Goal: Transaction & Acquisition: Book appointment/travel/reservation

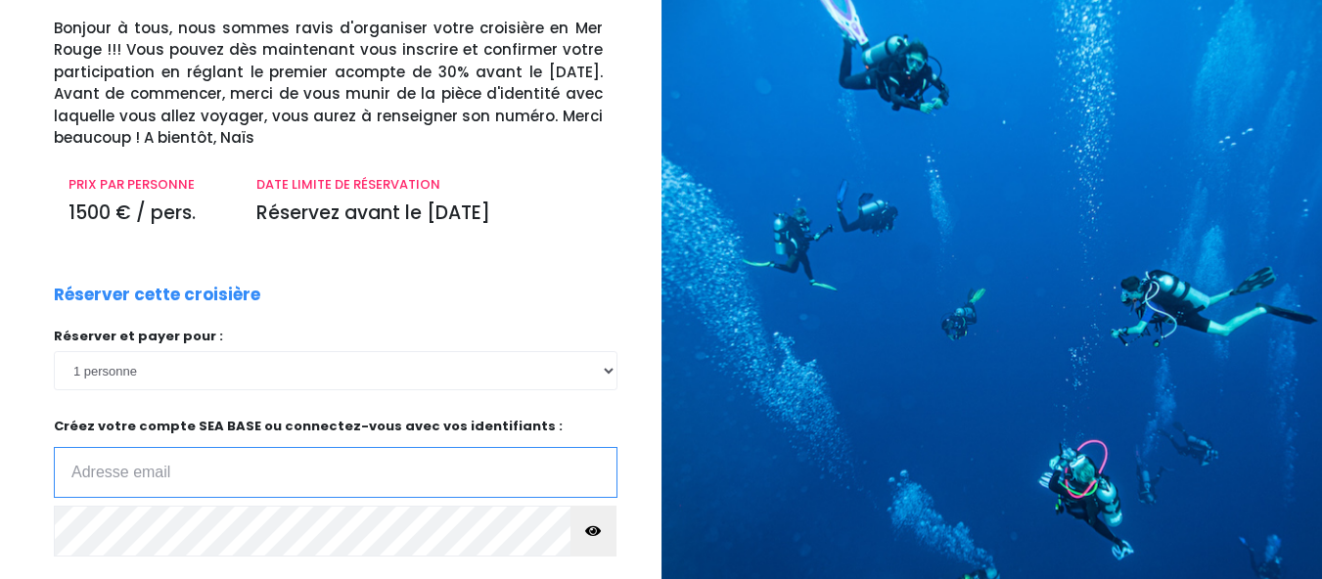
scroll to position [57, 0]
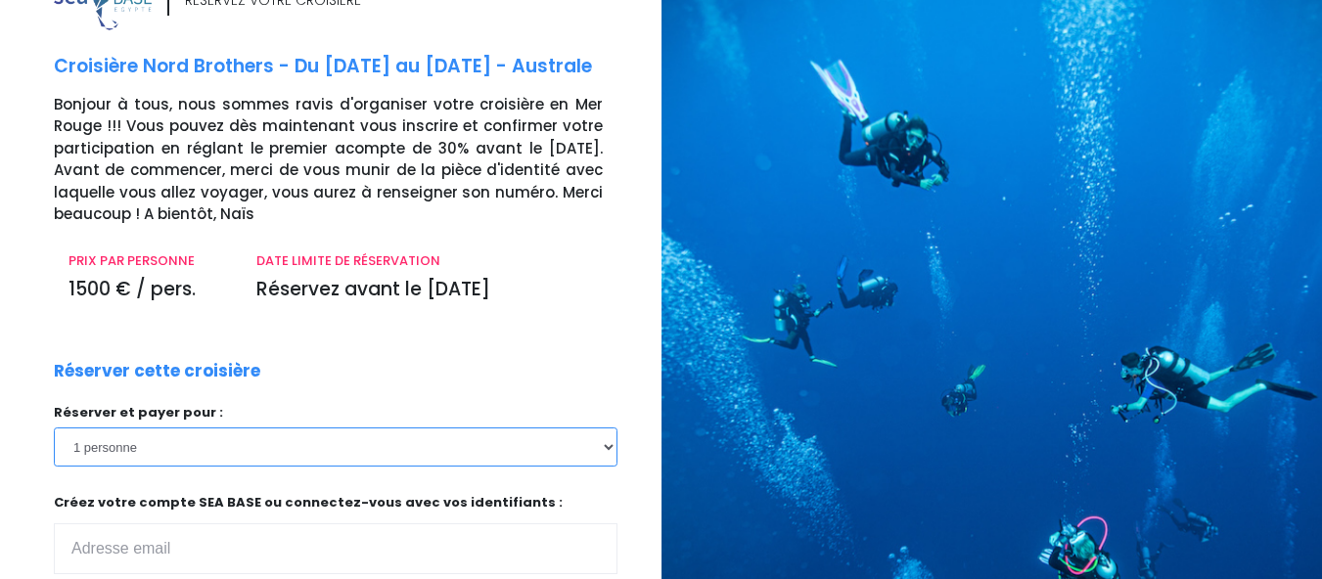
click at [611, 449] on select "1 personne 2 personnes 3 personnes 4 personnes 5 personnes 6 personnes 7 person…" at bounding box center [335, 447] width 563 height 39
select select "2"
click at [54, 428] on select "1 personne 2 personnes 3 personnes 4 personnes 5 personnes 6 personnes 7 person…" at bounding box center [335, 447] width 563 height 39
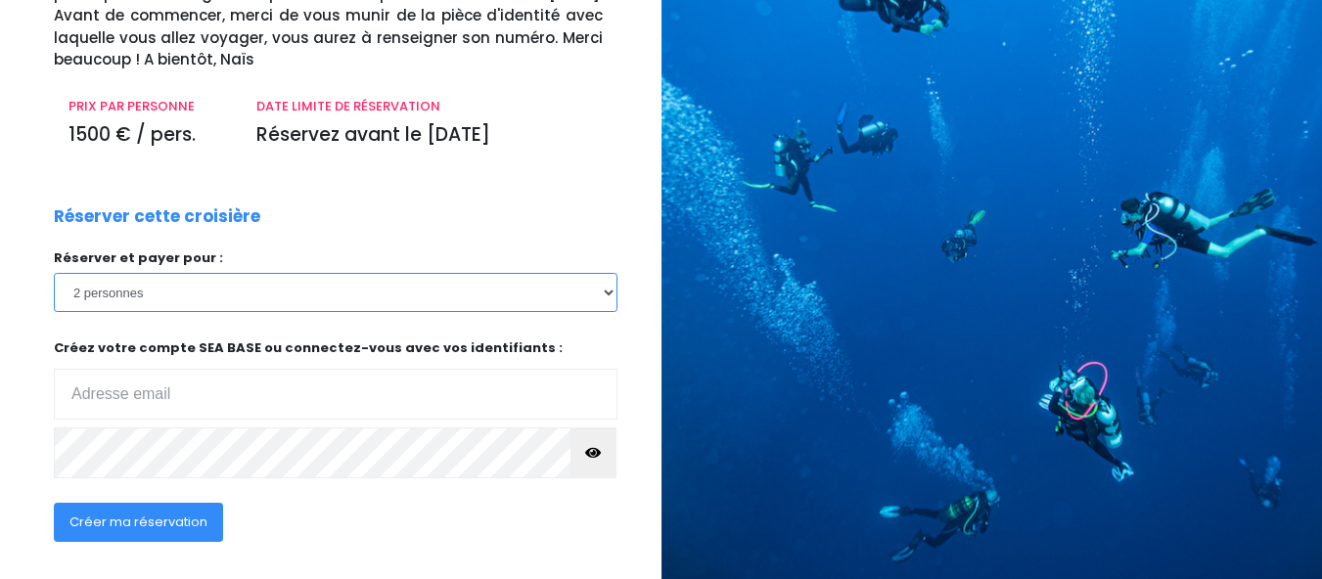
scroll to position [220, 0]
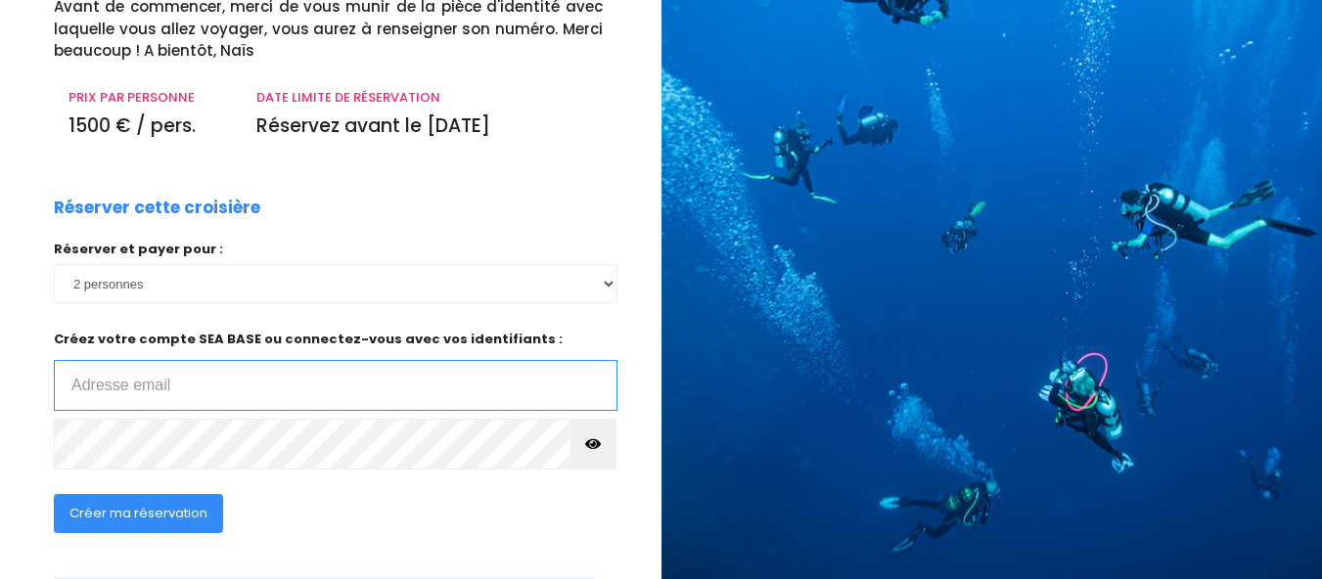
click at [232, 384] on input "email" at bounding box center [335, 385] width 563 height 51
type input "c.bidallier@gmail.com"
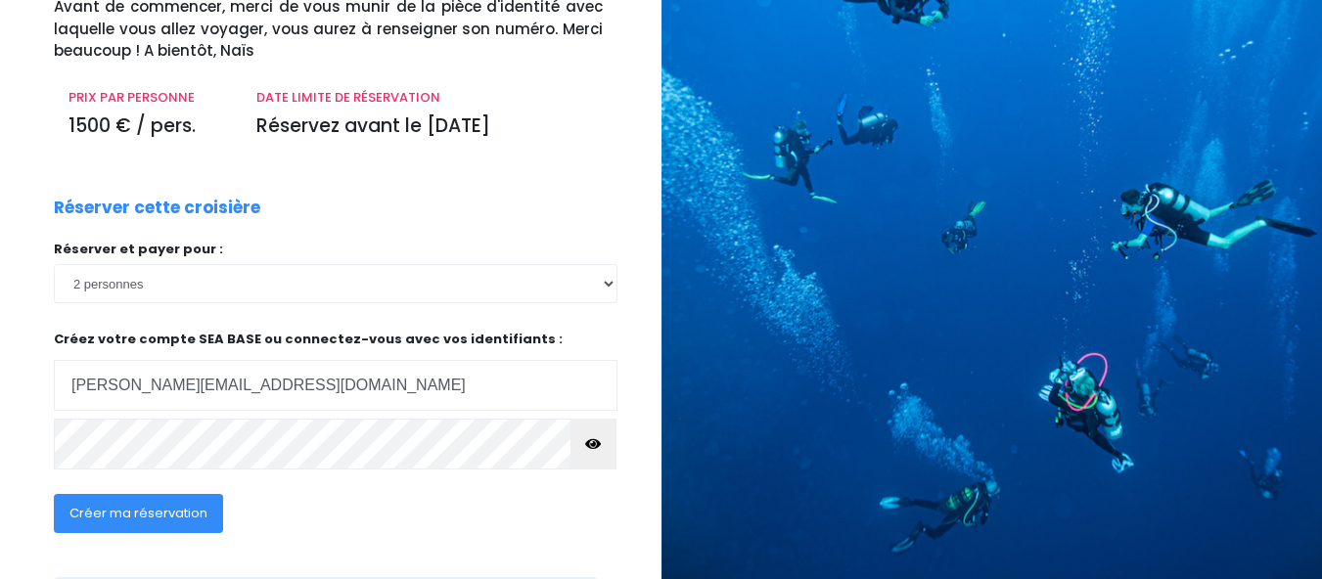
click at [590, 444] on icon "button" at bounding box center [593, 444] width 16 height 0
click at [189, 501] on button "Créer ma réservation" at bounding box center [138, 513] width 169 height 39
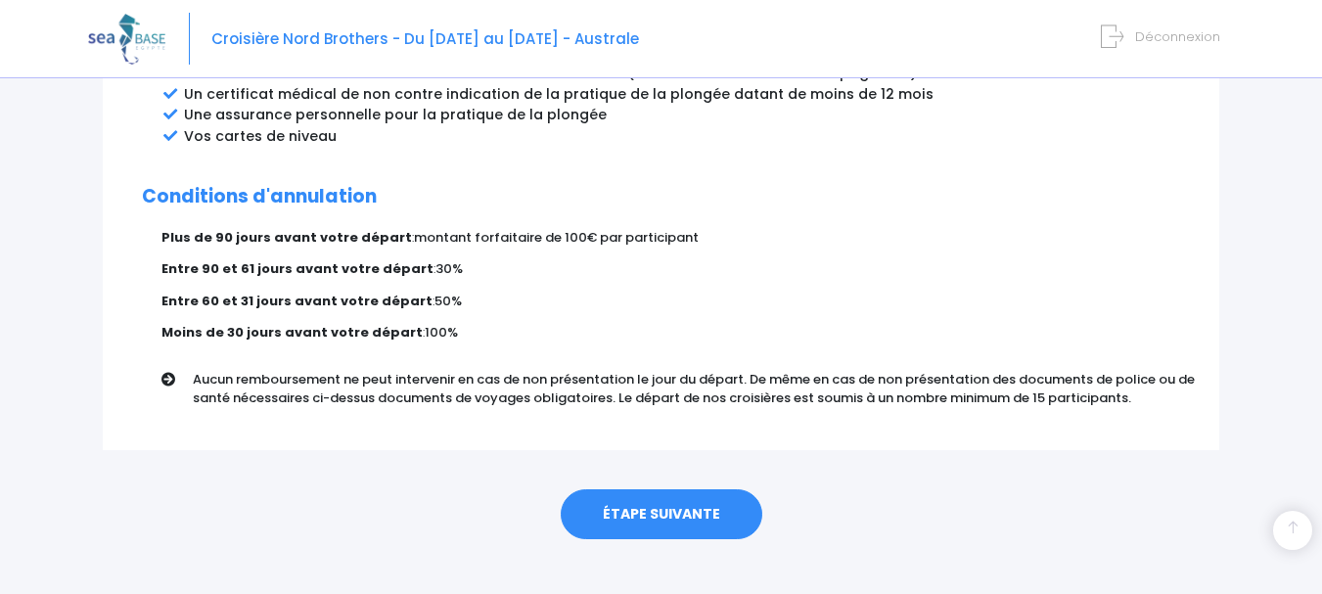
scroll to position [1195, 0]
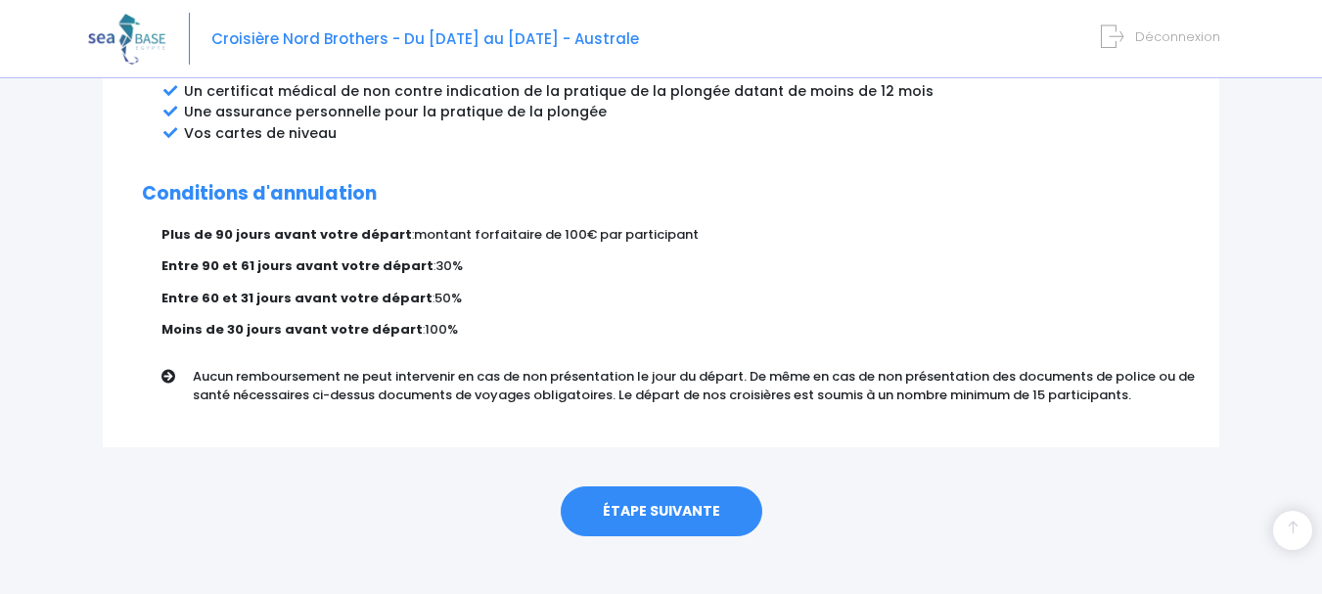
click at [639, 486] on link "ÉTAPE SUIVANTE" at bounding box center [662, 511] width 202 height 51
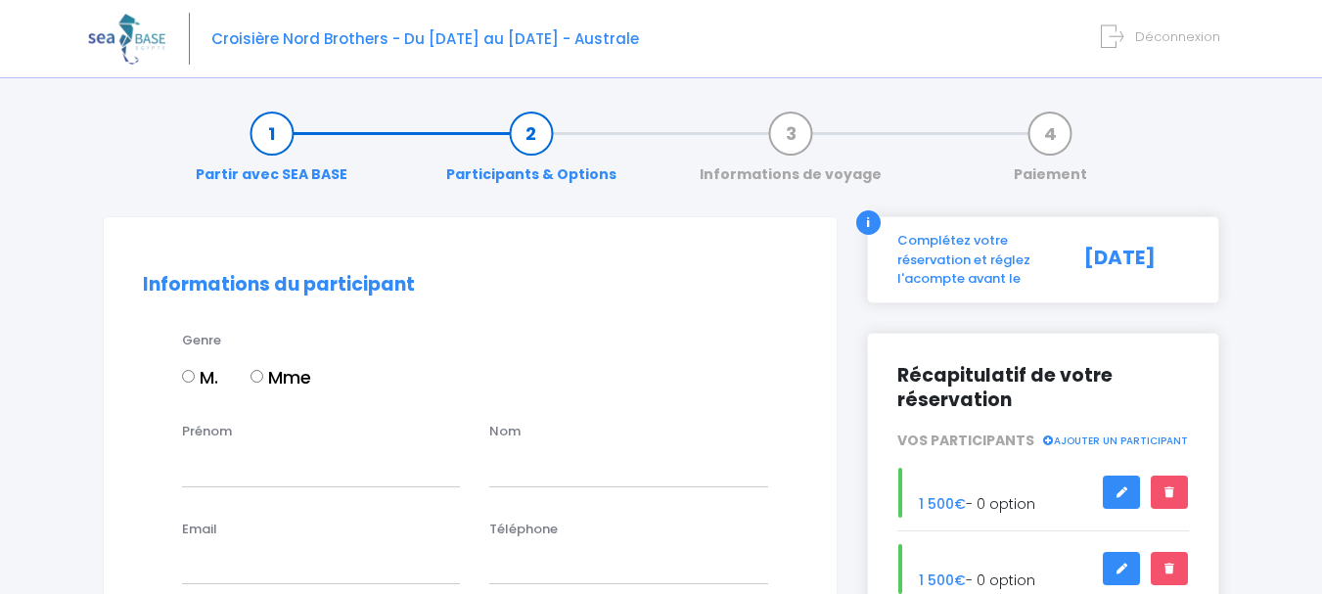
click at [191, 377] on input "M." at bounding box center [188, 376] width 13 height 13
radio input "true"
click at [219, 472] on input "Prénom" at bounding box center [321, 466] width 278 height 39
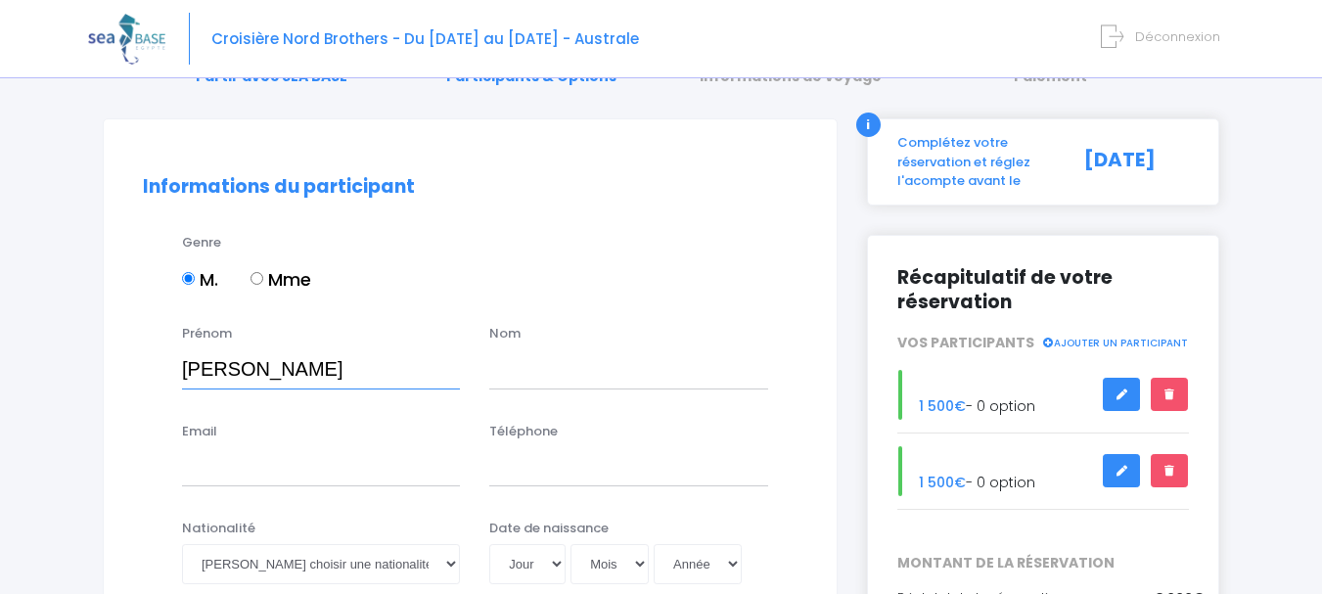
scroll to position [124, 0]
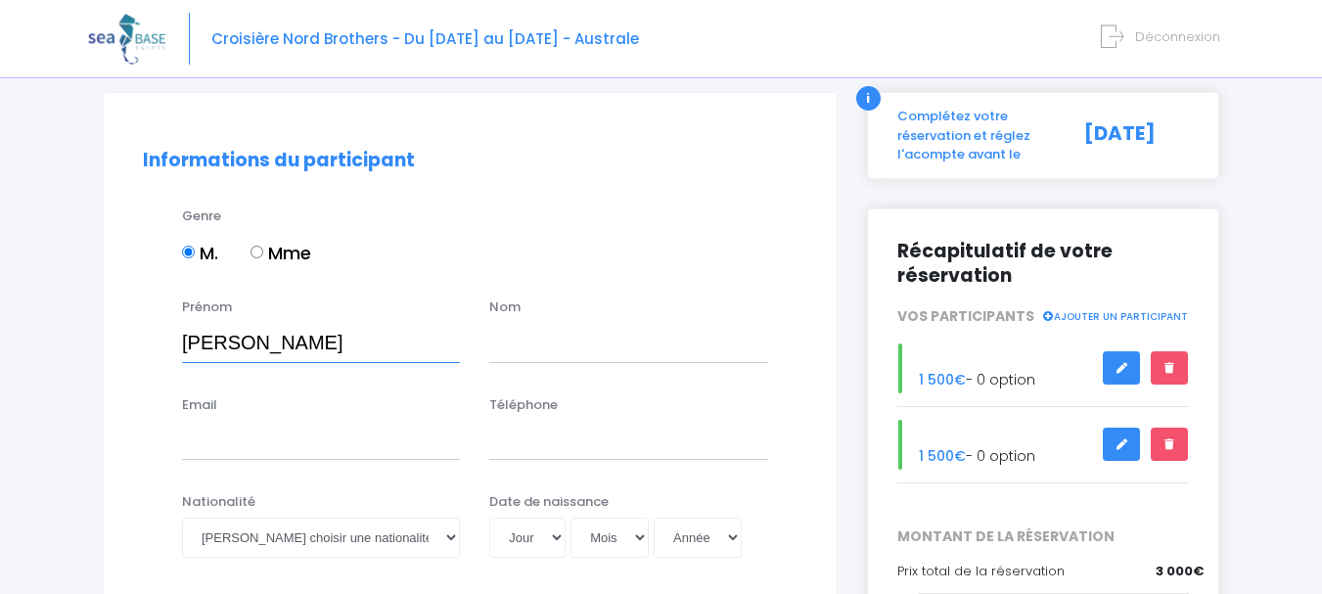
type input "alexis"
click at [538, 340] on input "text" at bounding box center [628, 342] width 278 height 39
type input "brasselet"
click at [244, 449] on input "Email" at bounding box center [321, 440] width 278 height 39
type input "alexis.brasselet@wanadoo.fr"
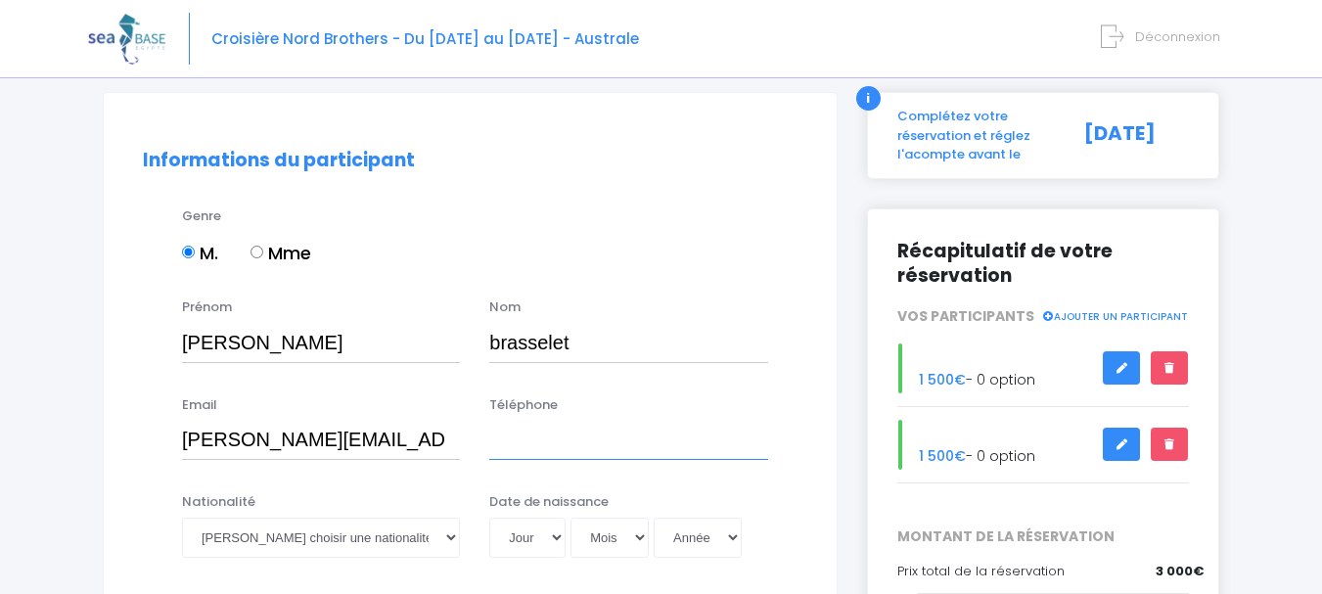
type input "0685392801"
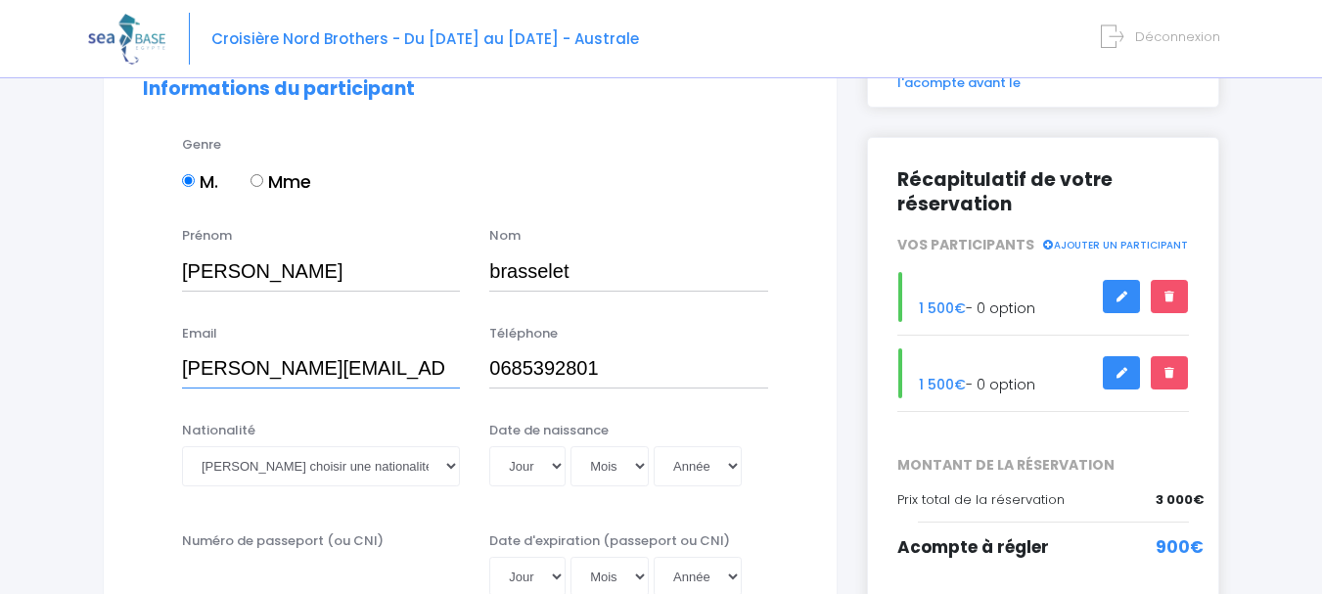
scroll to position [210, 0]
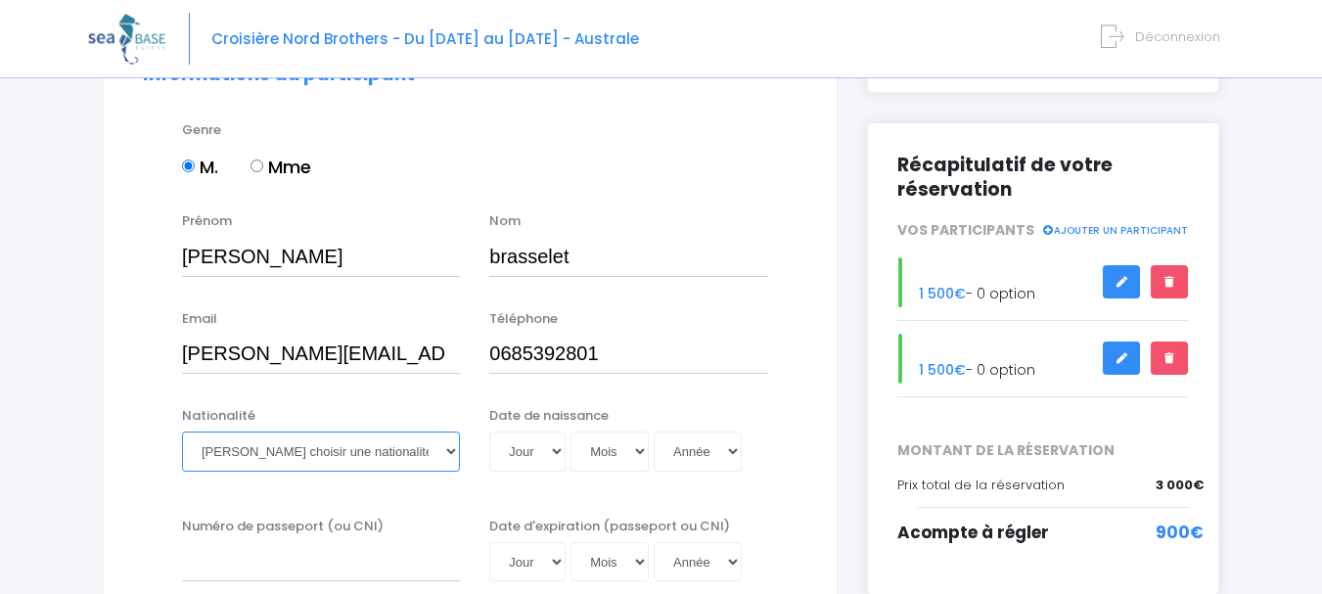
click at [445, 449] on select "Veuillez choisir une nationalité Afghane Albanaise Algerienne Allemande America…" at bounding box center [321, 450] width 278 height 39
select select "Française"
click at [182, 431] on select "Veuillez choisir une nationalité Afghane Albanaise Algerienne Allemande America…" at bounding box center [321, 450] width 278 height 39
click at [551, 449] on select "Jour 01 02 03 04 05 06 07 08 09 10 11 12 13 14 15 16 17 18 19 20 21 22 23 24 25…" at bounding box center [527, 450] width 76 height 39
select select "31"
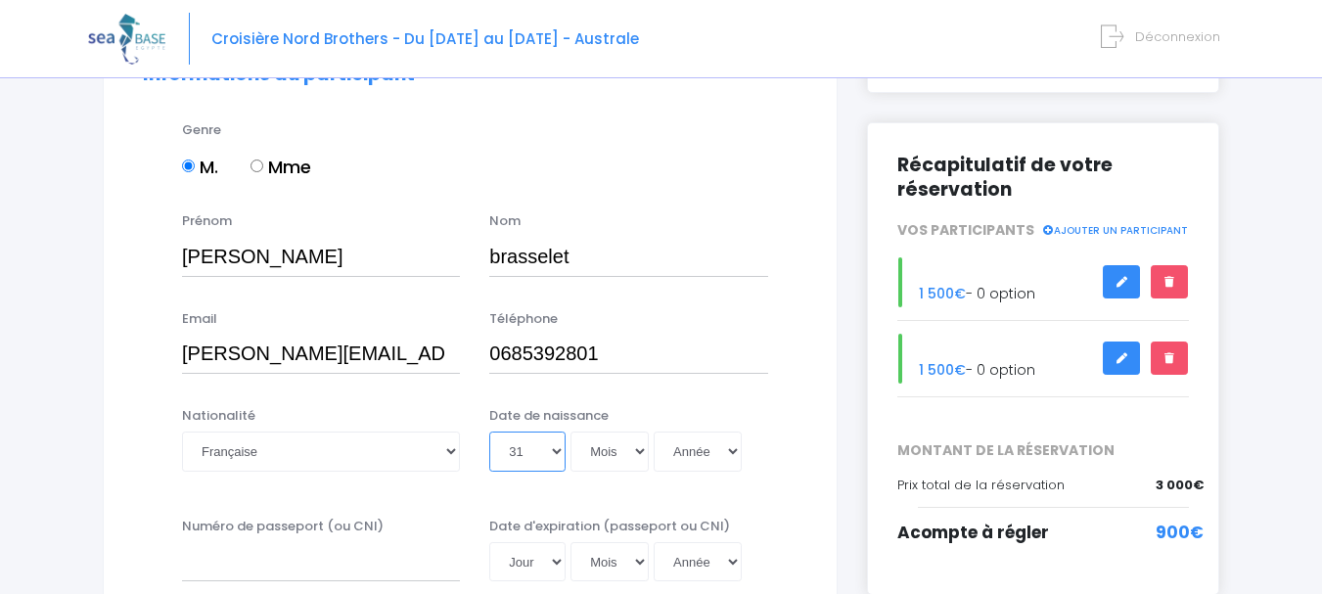
click at [489, 431] on select "Jour 01 02 03 04 05 06 07 08 09 10 11 12 13 14 15 16 17 18 19 20 21 22 23 24 25…" at bounding box center [527, 450] width 76 height 39
click at [606, 450] on select "Mois 01 02 03 04 05 06 07 08 09 10 11 12" at bounding box center [609, 450] width 78 height 39
click at [607, 452] on select "Mois 01 02 03 04 05 06 07 08 09 10 11 12" at bounding box center [609, 450] width 78 height 39
select select "01"
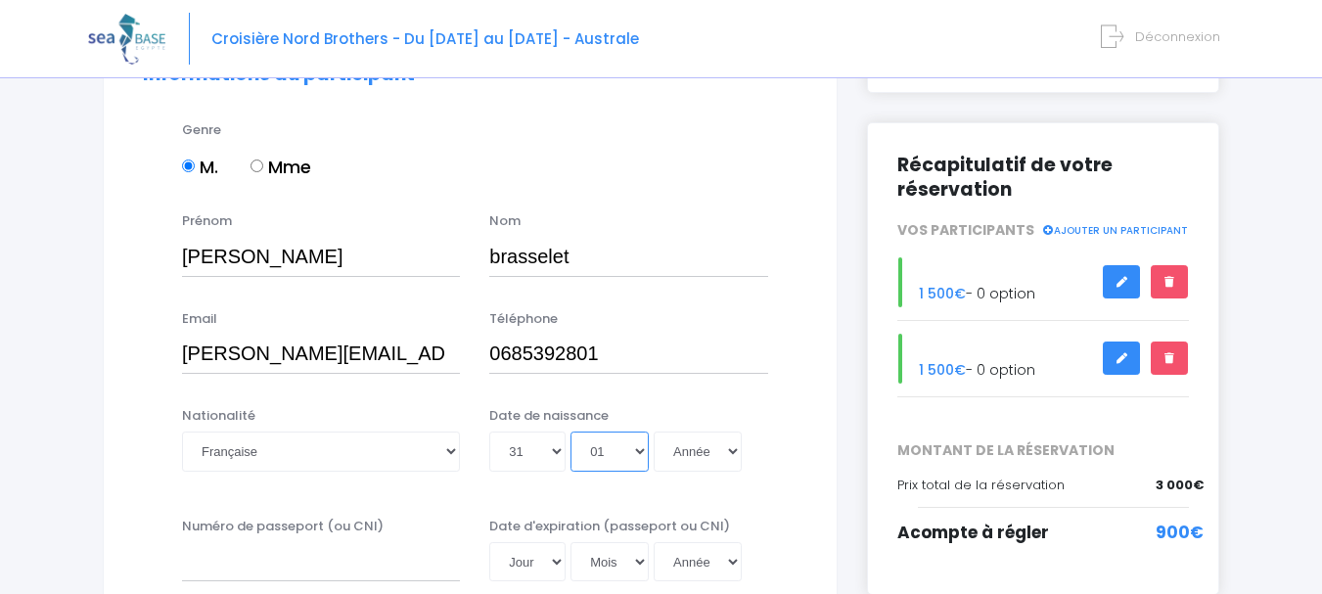
click at [570, 431] on select "Mois 01 02 03 04 05 06 07 08 09 10 11 12" at bounding box center [609, 450] width 78 height 39
click at [734, 448] on select "Année 2045 2044 2043 2042 2041 2040 2039 2038 2037 2036 2035 2034 2033 2032 203…" at bounding box center [697, 450] width 88 height 39
select select "1972"
click at [653, 431] on select "Année 2045 2044 2043 2042 2041 2040 2039 2038 2037 2036 2035 2034 2033 2032 203…" at bounding box center [697, 450] width 88 height 39
type input "1972-01-31"
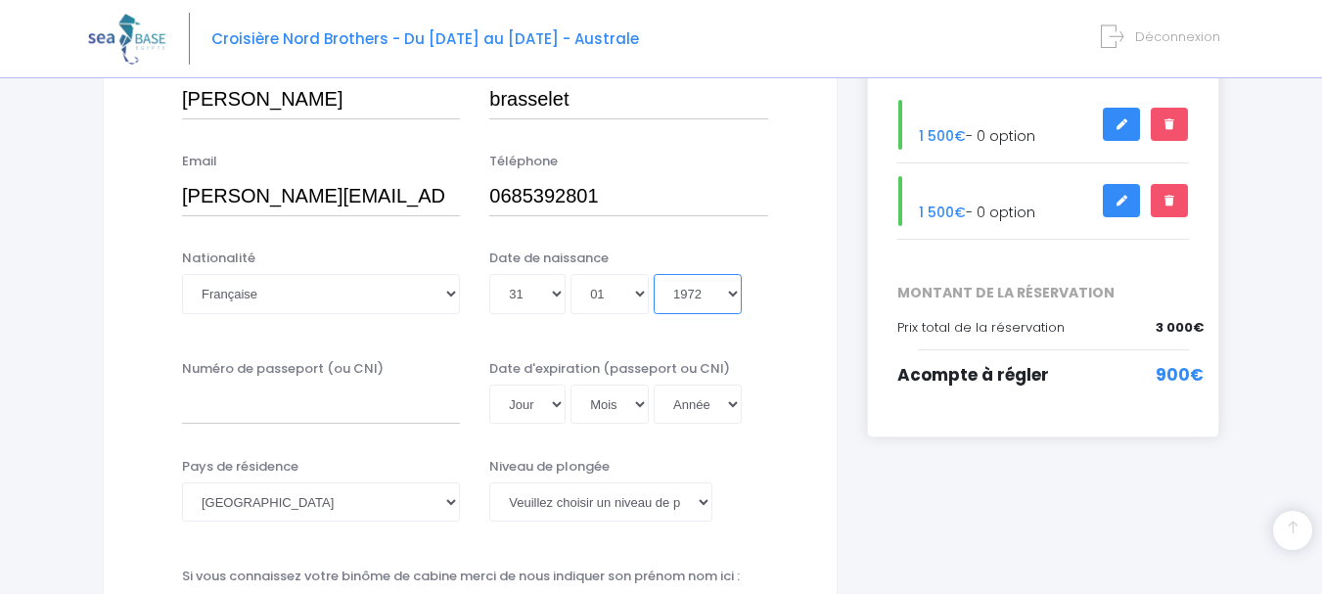
scroll to position [370, 0]
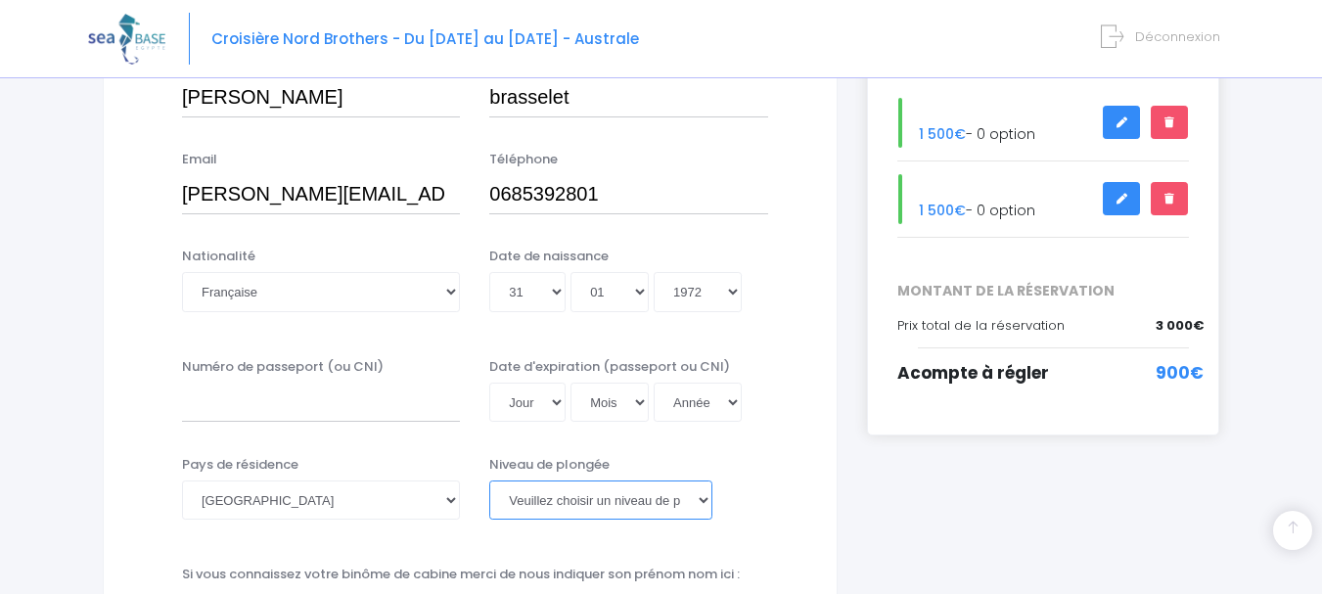
click at [696, 500] on select "Veuillez choisir un niveau de plongée Non plongeur Junior OW diver Adventure OW…" at bounding box center [600, 499] width 222 height 39
select select "N2"
click at [489, 480] on select "Veuillez choisir un niveau de plongée Non plongeur Junior OW diver Adventure OW…" at bounding box center [600, 499] width 222 height 39
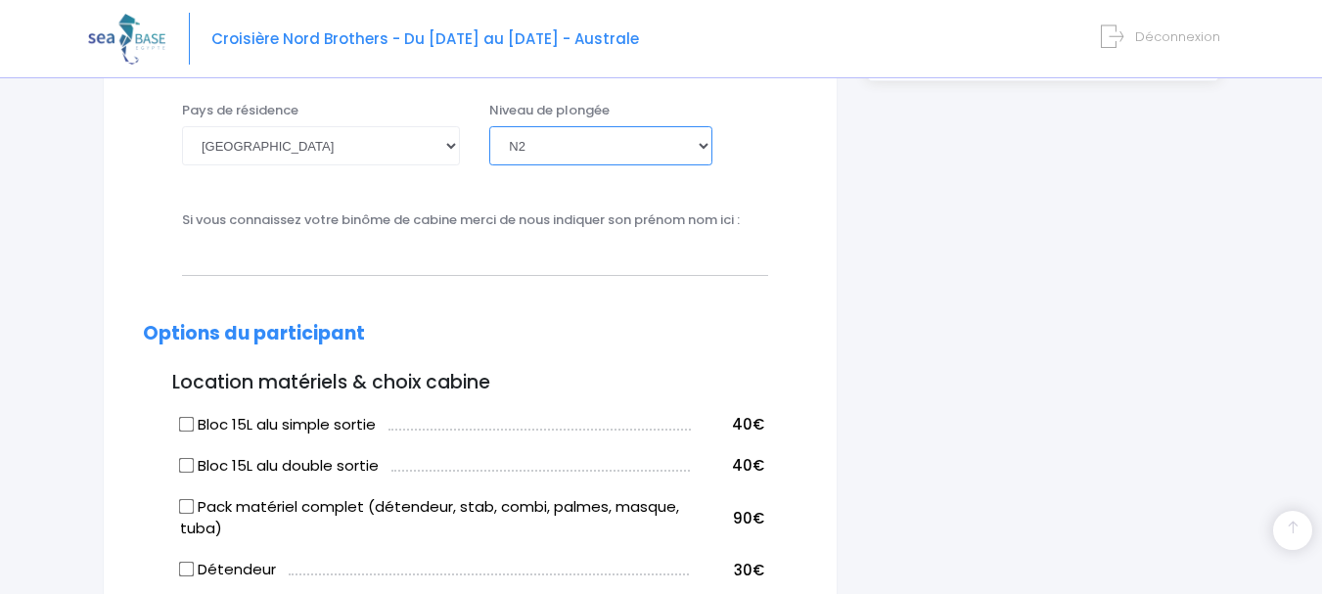
scroll to position [783, 0]
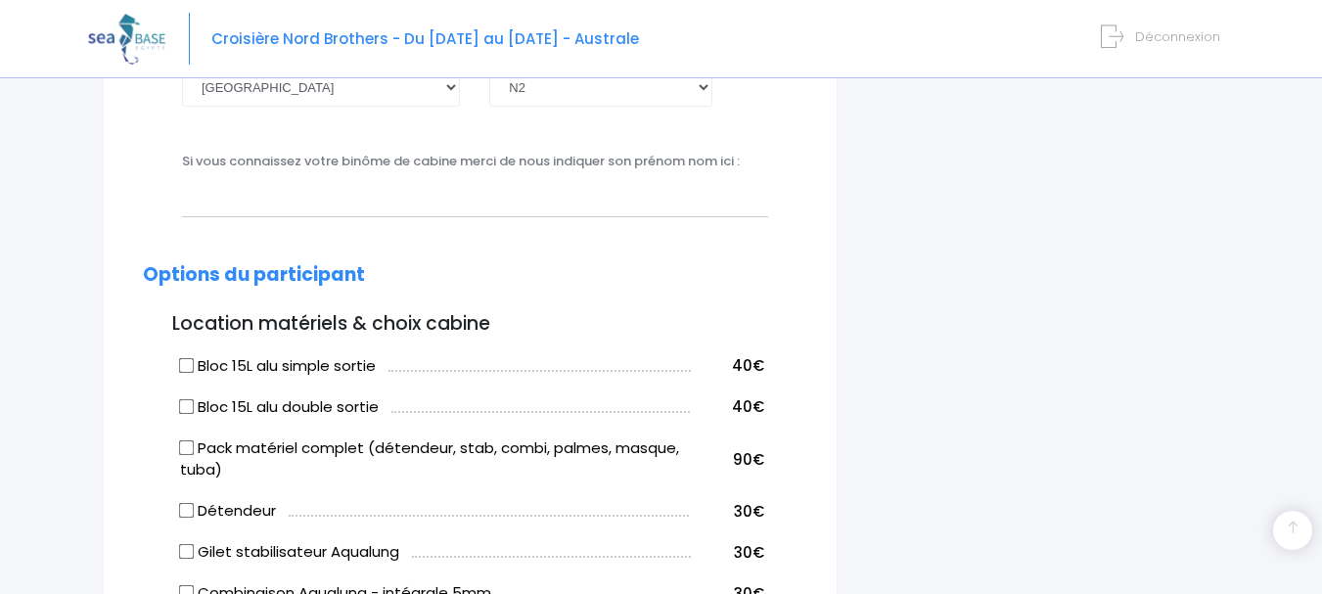
click at [180, 368] on input "Bloc 15L alu simple sortie" at bounding box center [187, 365] width 16 height 16
checkbox input "true"
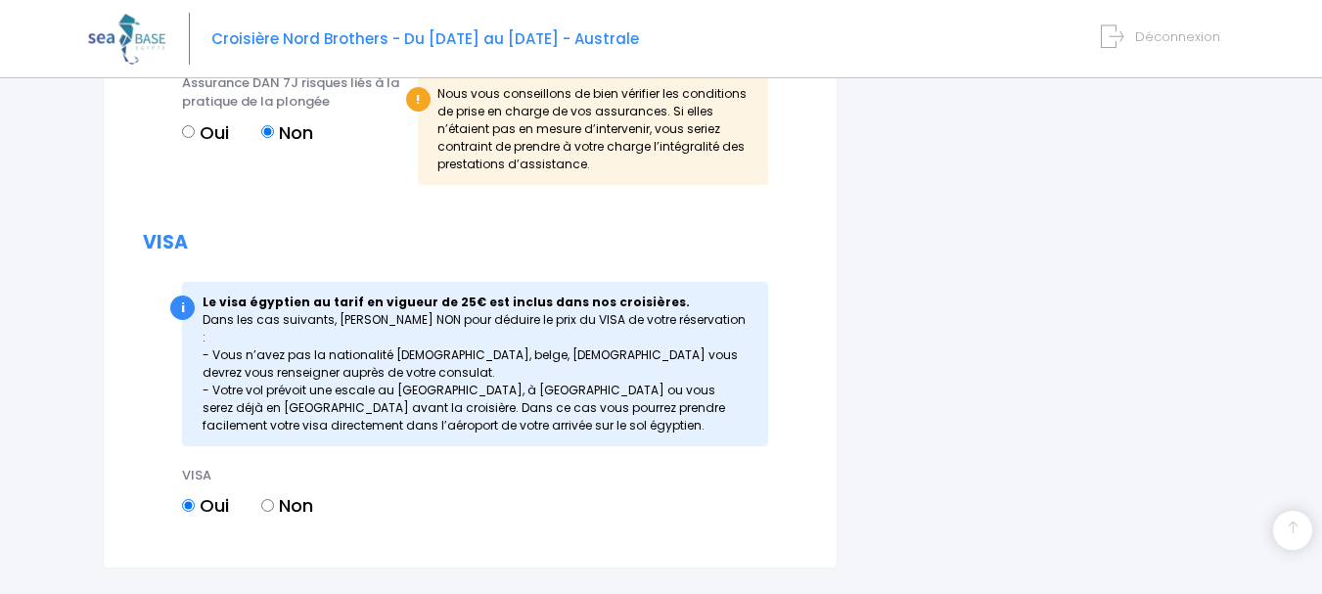
scroll to position [2094, 0]
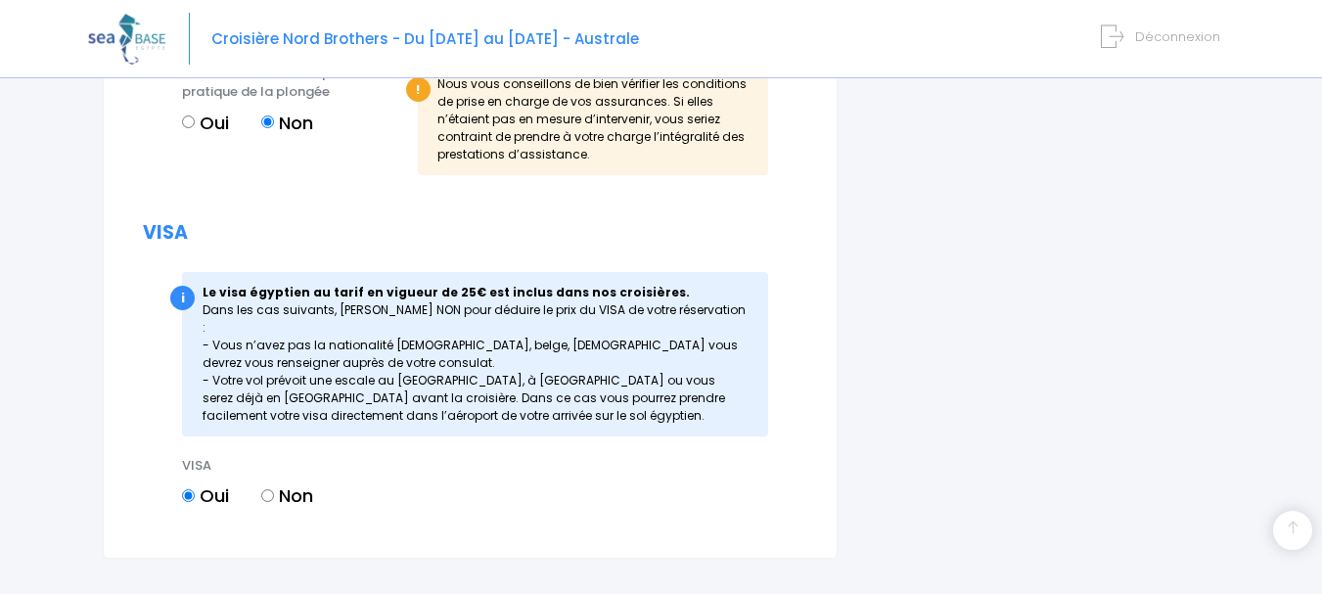
drag, startPoint x: 1321, startPoint y: 458, endPoint x: 1320, endPoint y: 478, distance: 20.6
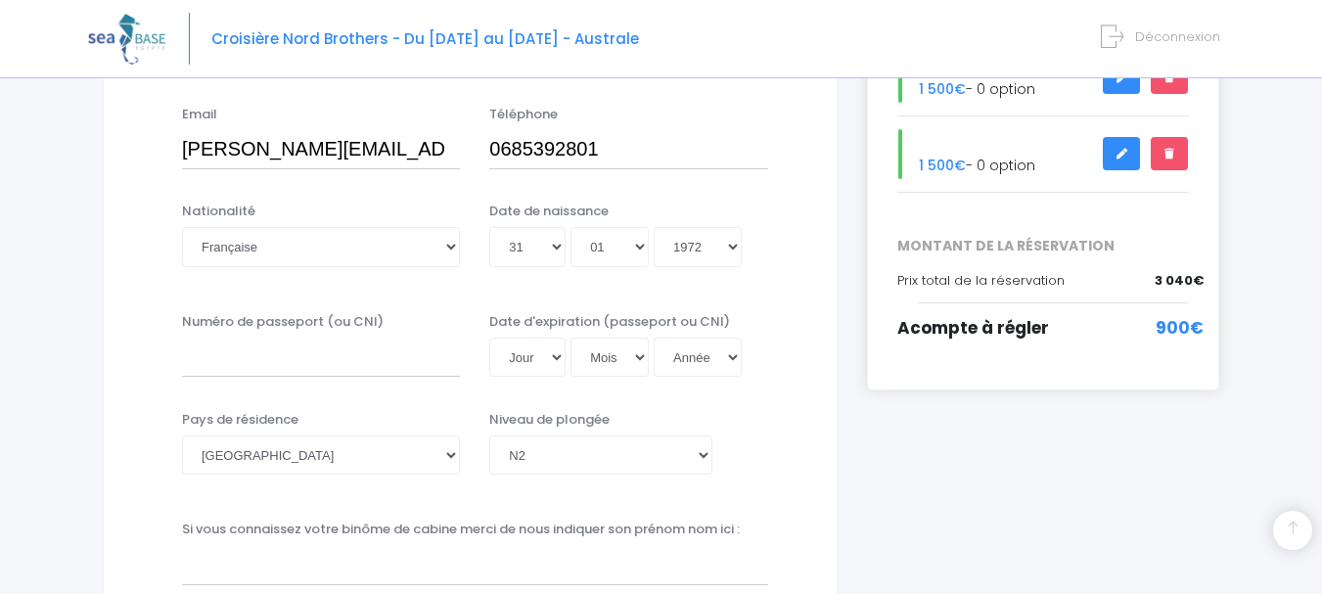
scroll to position [420, 0]
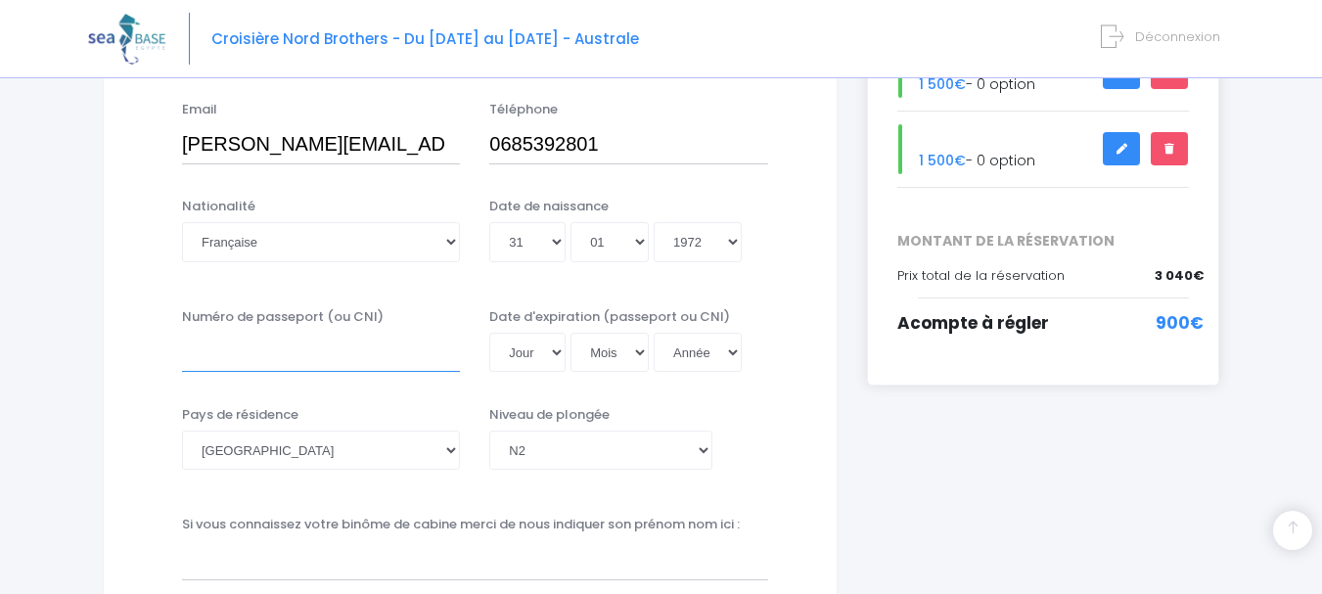
click at [336, 358] on input "Numéro de passeport (ou CNI)" at bounding box center [321, 352] width 278 height 39
click at [554, 358] on select "Jour 01 02 03 04 05 06 07 08 09 10 11 12 13 14 15 16 17 18 19 20 21 22 23 24 25…" at bounding box center [527, 352] width 76 height 39
click at [397, 358] on input "Numéro de passeport (ou CNI)" at bounding box center [321, 352] width 278 height 39
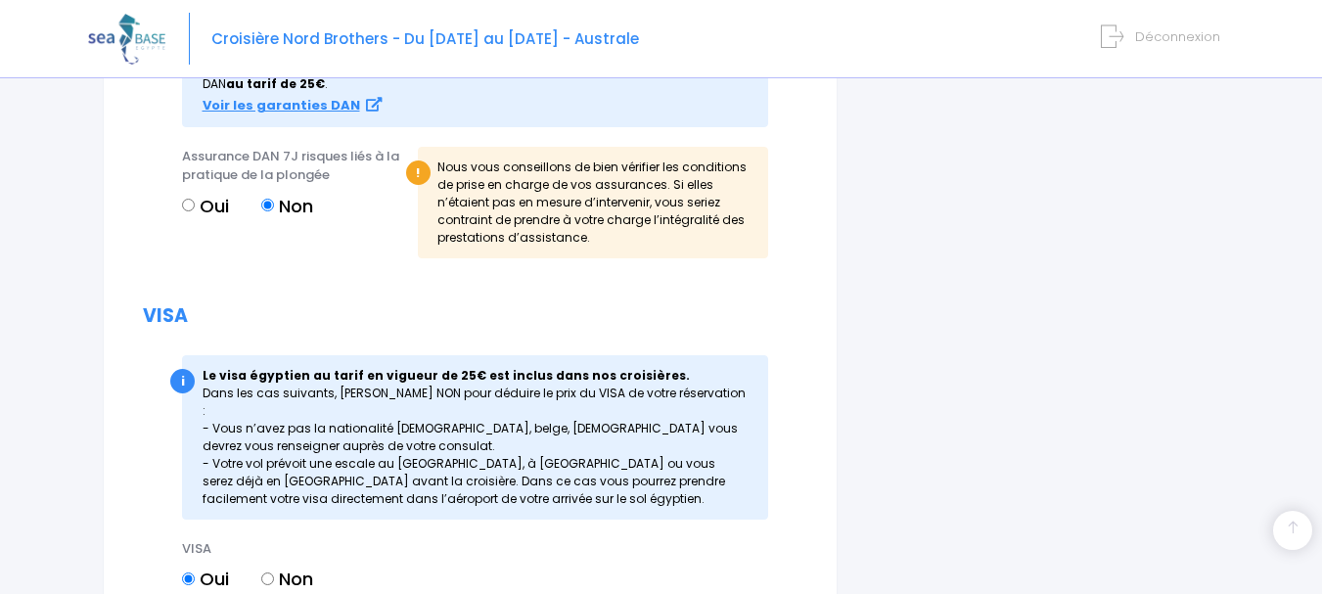
scroll to position [2210, 0]
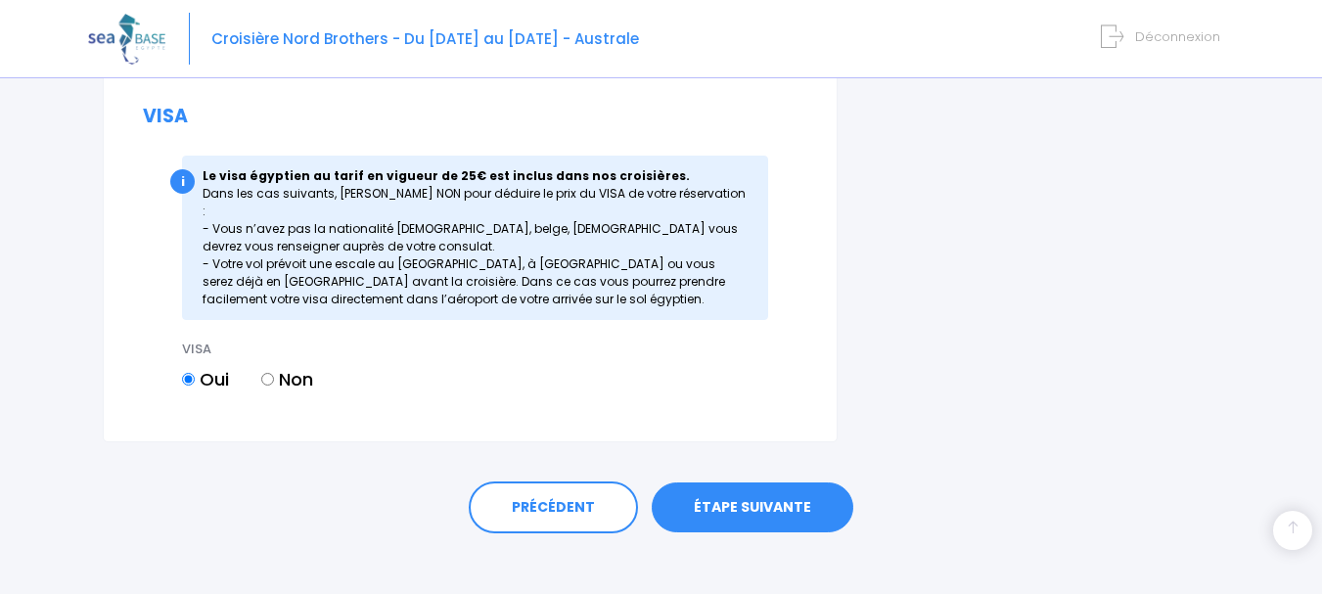
type input "en cours"
click at [768, 484] on link "ÉTAPE SUIVANTE" at bounding box center [753, 507] width 202 height 51
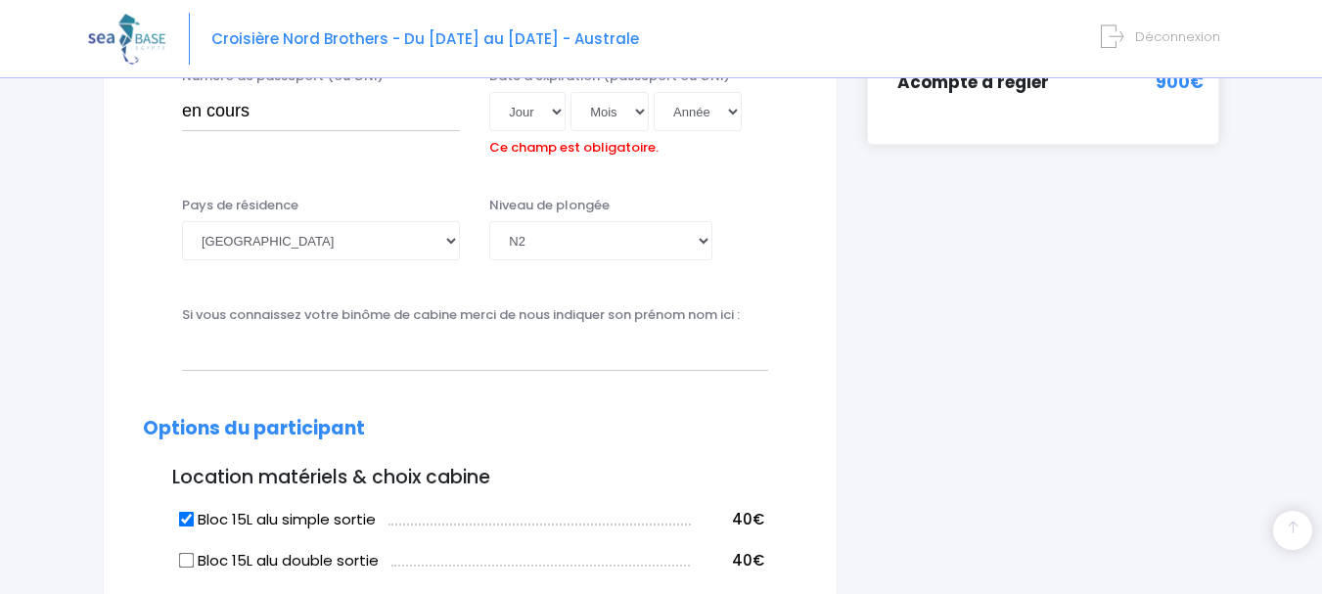
scroll to position [596, 0]
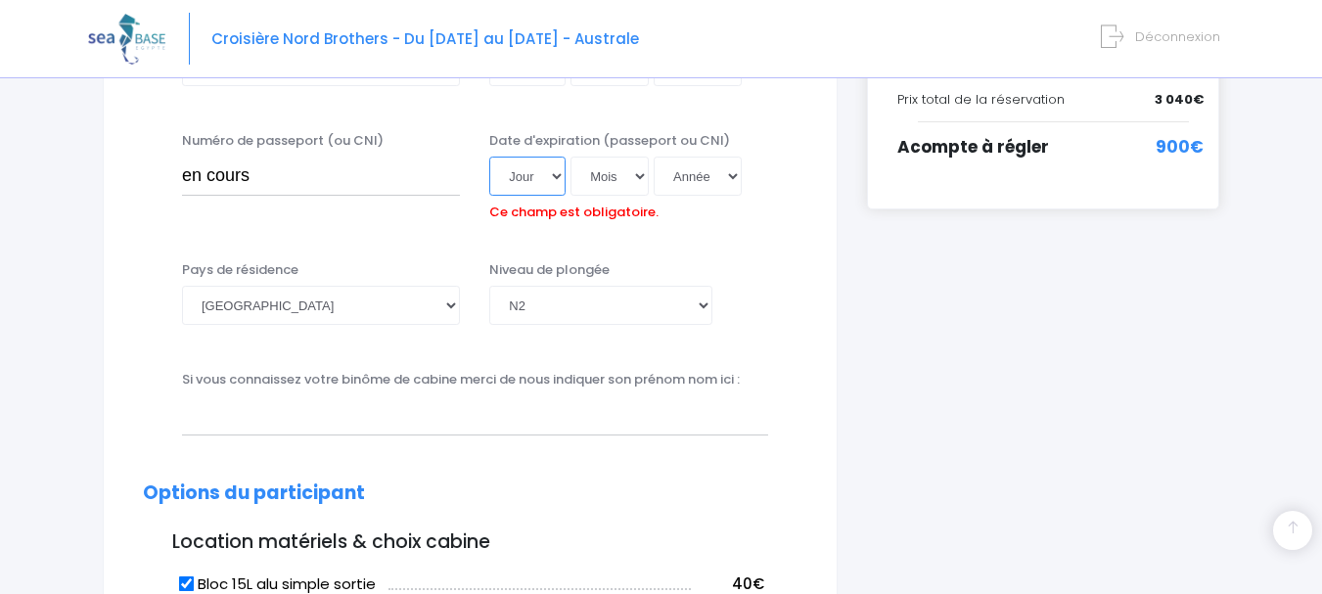
click at [535, 182] on select "Jour 01 02 03 04 05 06 07 08 09 10 11 12 13 14 15 16 17 18 19 20 21 22 23 24 25…" at bounding box center [527, 176] width 76 height 39
select select "01"
click at [489, 157] on select "Jour 01 02 03 04 05 06 07 08 09 10 11 12 13 14 15 16 17 18 19 20 21 22 23 24 25…" at bounding box center [527, 176] width 76 height 39
click at [613, 181] on select "Mois 01 02 03 04 05 06 07 08 09 10 11 12" at bounding box center [609, 176] width 78 height 39
select select "01"
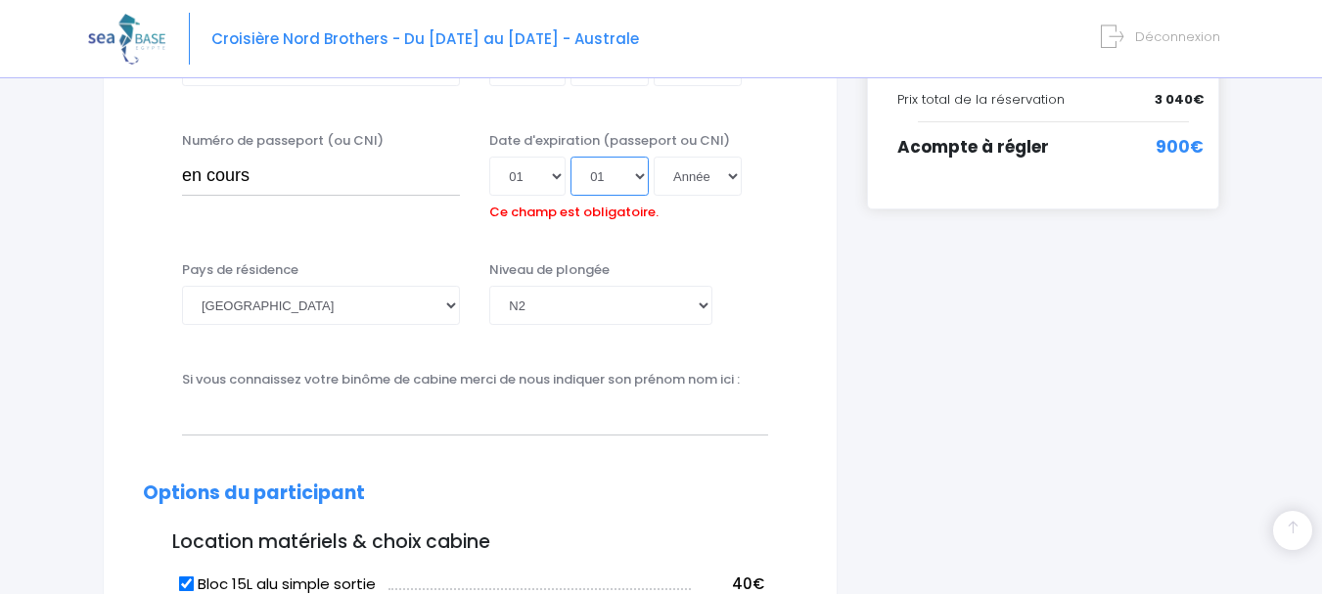
click at [570, 157] on select "Mois 01 02 03 04 05 06 07 08 09 10 11 12" at bounding box center [609, 176] width 78 height 39
click at [698, 170] on select "Année 2045 2044 2043 2042 2041 2040 2039 2038 2037 2036 2035 2034 2033 2032 203…" at bounding box center [697, 176] width 88 height 39
click at [258, 176] on input "en cours" at bounding box center [321, 176] width 278 height 39
type input "e"
type input "171276353062"
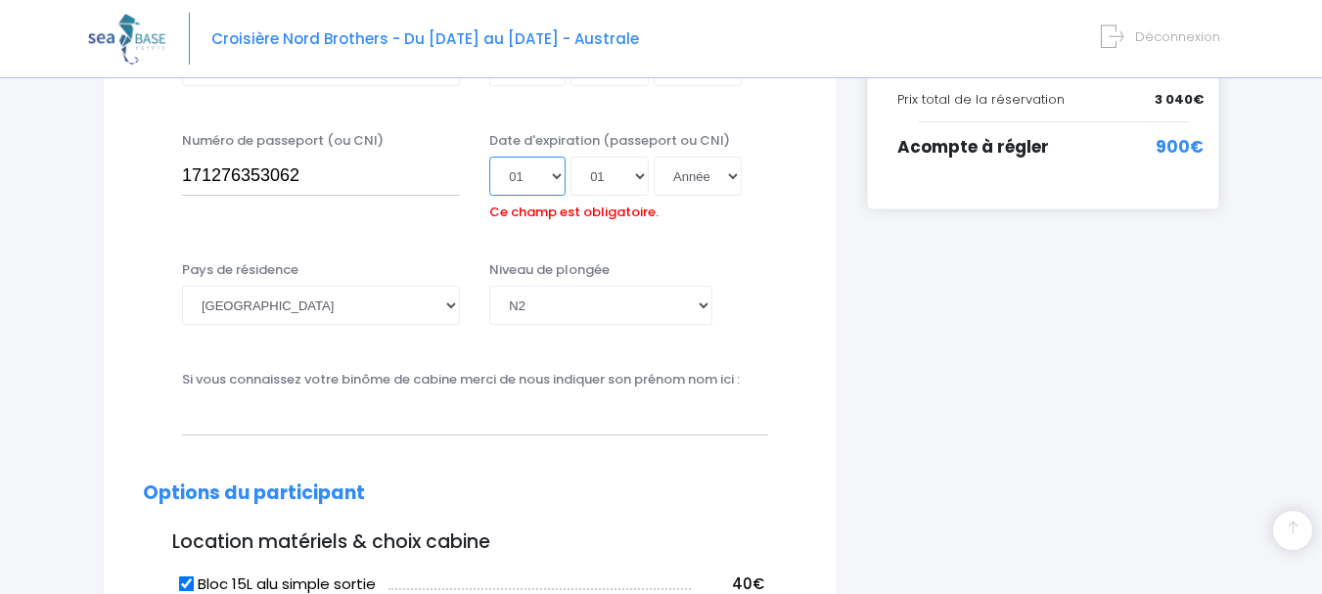
click at [562, 171] on select "Jour 01 02 03 04 05 06 07 08 09 10 11 12 13 14 15 16 17 18 19 20 21 22 23 24 25…" at bounding box center [527, 176] width 76 height 39
select select "14"
click at [489, 157] on select "Jour 01 02 03 04 05 06 07 08 09 10 11 12 13 14 15 16 17 18 19 20 21 22 23 24 25…" at bounding box center [527, 176] width 76 height 39
click at [623, 168] on select "Mois 01 02 03 04 05 06 07 08 09 10 11 12" at bounding box center [609, 176] width 78 height 39
select select "12"
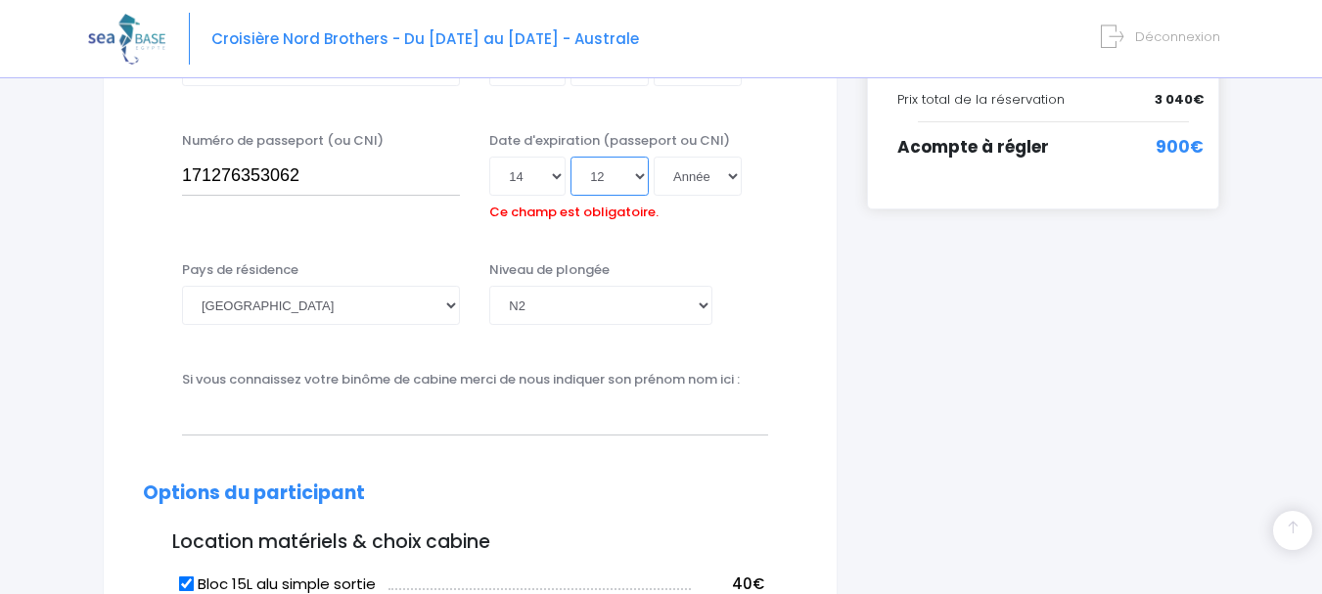
click at [570, 157] on select "Mois 01 02 03 04 05 06 07 08 09 10 11 12" at bounding box center [609, 176] width 78 height 39
click at [727, 186] on select "Année 2045 2044 2043 2042 2041 2040 2039 2038 2037 2036 2035 2034 2033 2032 203…" at bounding box center [697, 176] width 88 height 39
select select "2032"
click at [653, 157] on select "Année 2045 2044 2043 2042 2041 2040 2039 2038 2037 2036 2035 2034 2033 2032 203…" at bounding box center [697, 176] width 88 height 39
type input "2032-12-14"
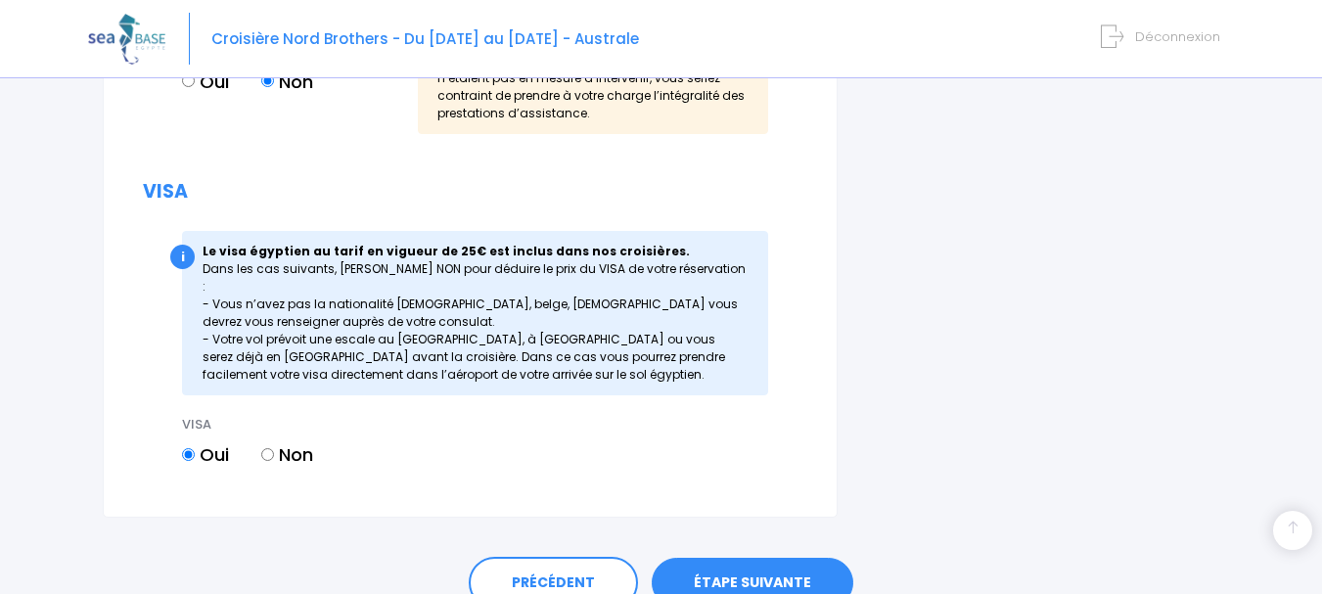
scroll to position [2241, 0]
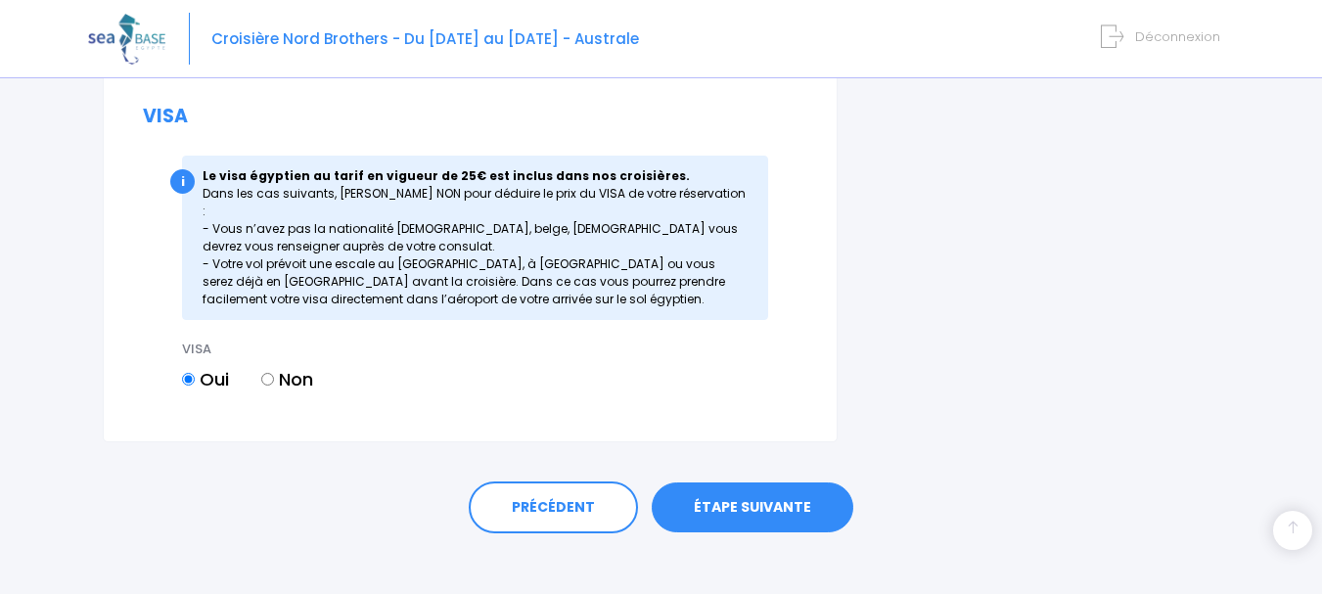
click at [758, 484] on link "ÉTAPE SUIVANTE" at bounding box center [753, 507] width 202 height 51
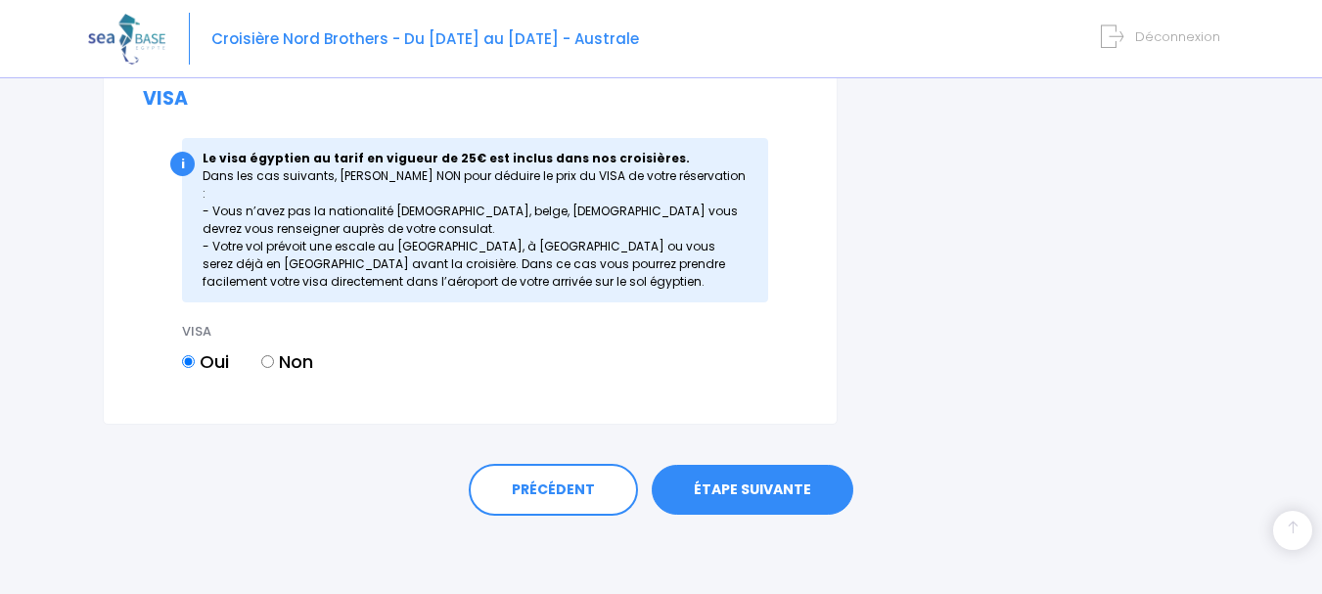
scroll to position [2210, 0]
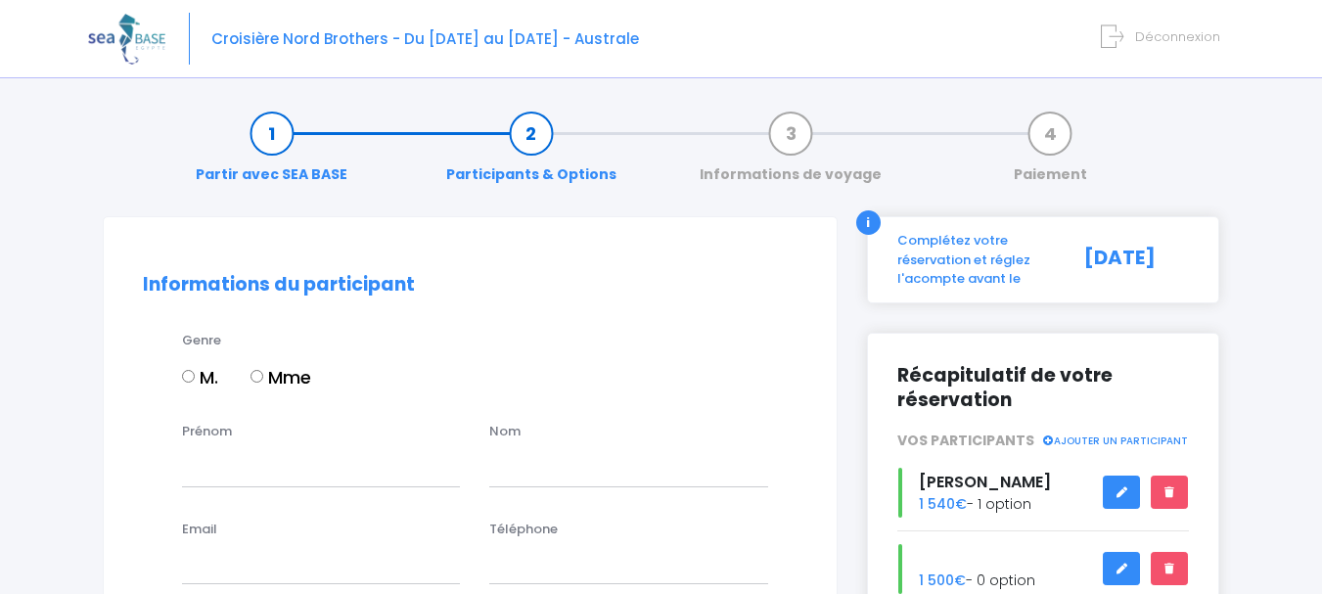
click at [255, 376] on input "Mme" at bounding box center [256, 376] width 13 height 13
radio input "true"
click at [263, 471] on input "Prénom" at bounding box center [321, 466] width 278 height 39
type input "catherine"
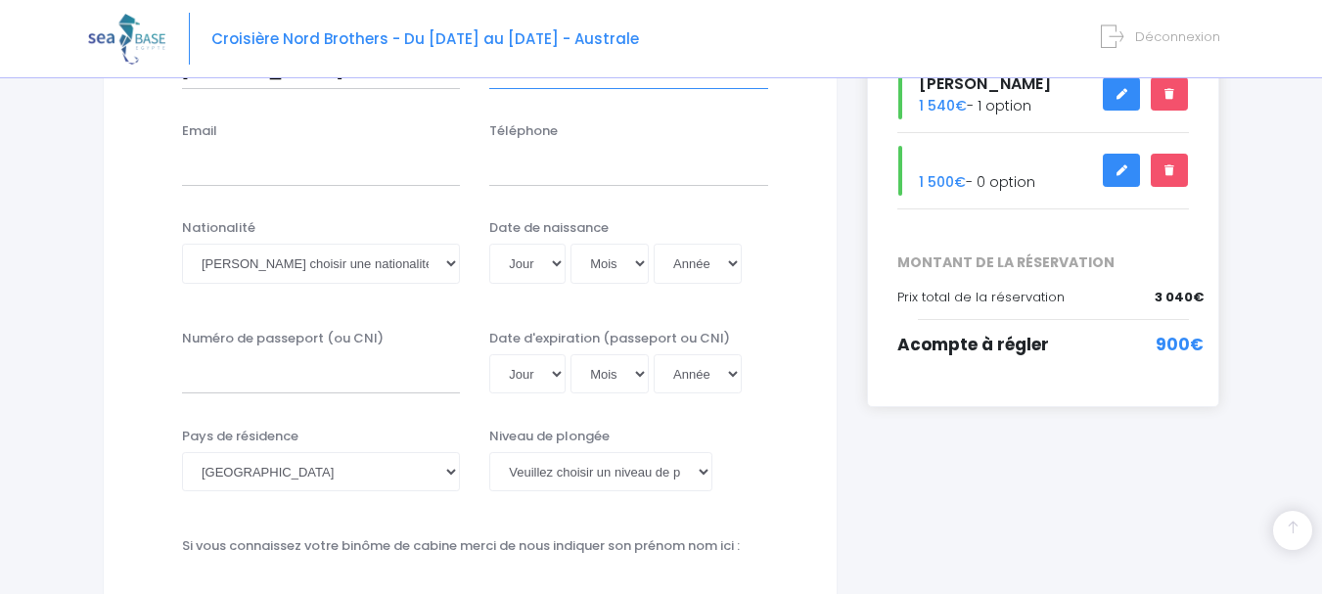
scroll to position [413, 0]
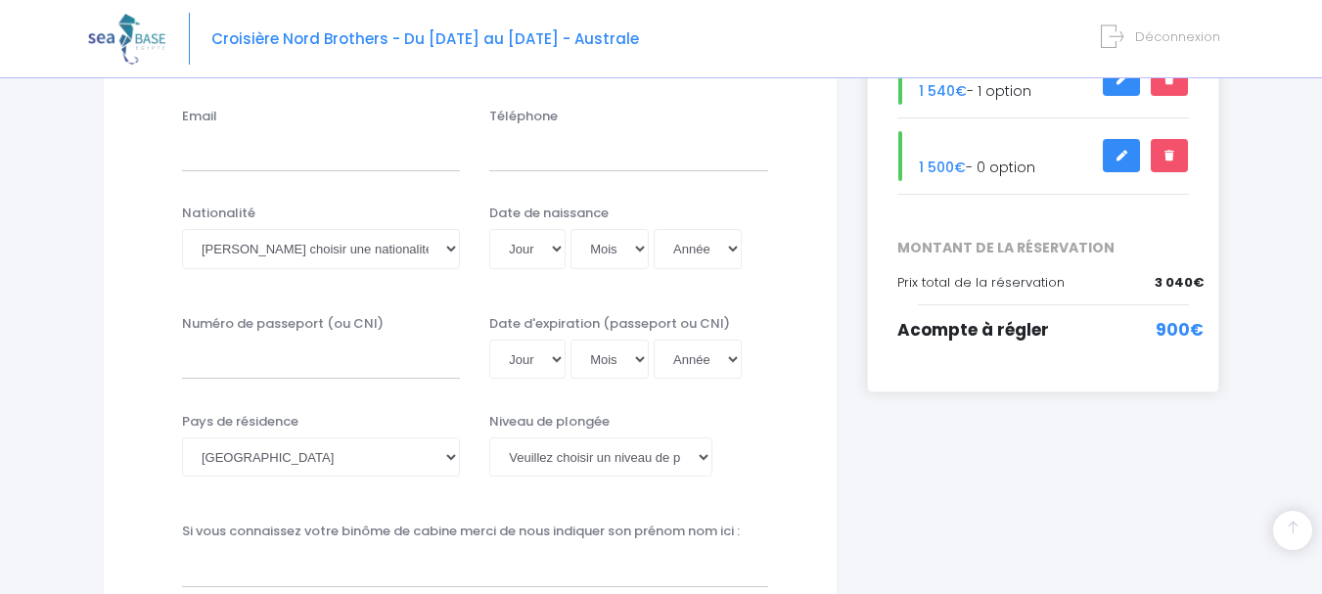
type input "bidallier"
click at [219, 148] on input "Email" at bounding box center [321, 151] width 278 height 39
type input "[PERSON_NAME][EMAIL_ADDRESS][DOMAIN_NAME]"
click at [594, 137] on input "Téléphone" at bounding box center [628, 151] width 278 height 39
type input "0616910175"
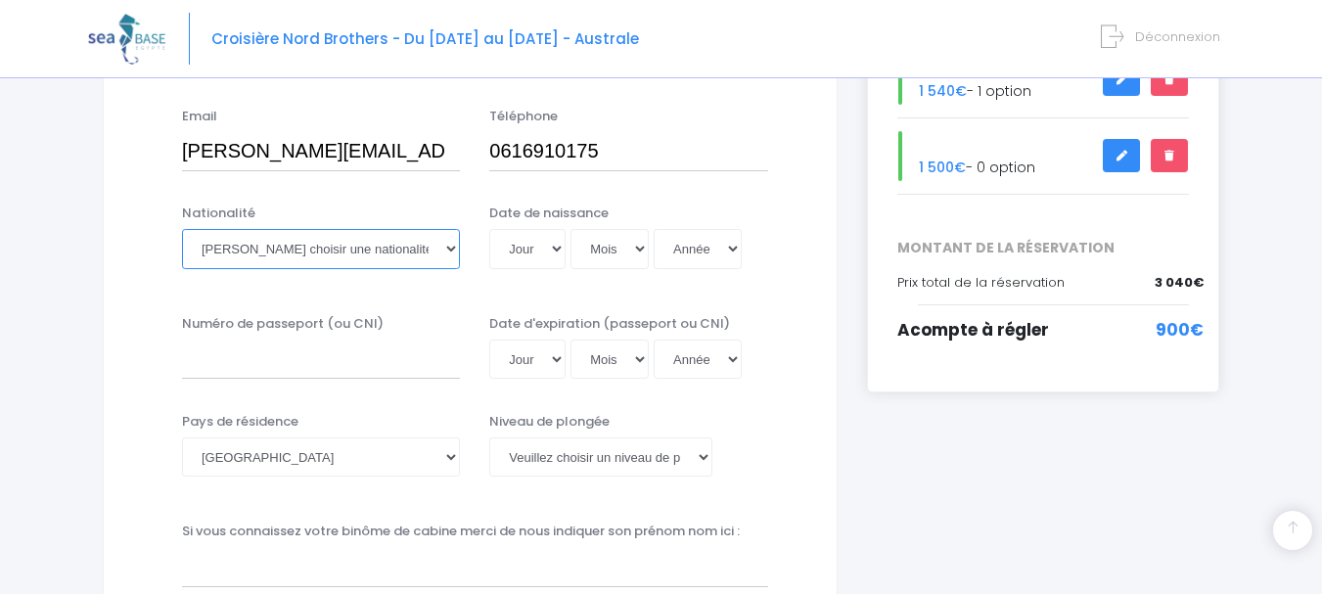
click at [338, 248] on select "Veuillez choisir une nationalité Afghane Albanaise Algerienne Allemande America…" at bounding box center [321, 248] width 278 height 39
select select "Française"
click at [182, 229] on select "Veuillez choisir une nationalité Afghane Albanaise Algerienne Allemande America…" at bounding box center [321, 248] width 278 height 39
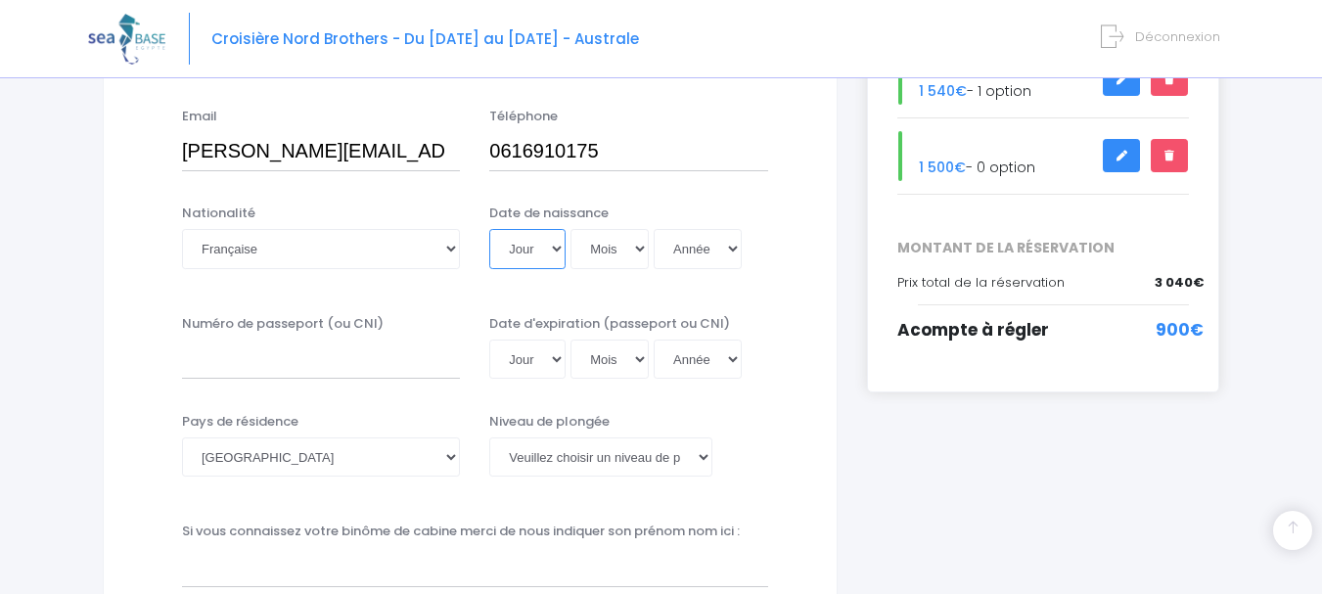
click at [532, 251] on select "Jour 01 02 03 04 05 06 07 08 09 10 11 12 13 14 15 16 17 18 19 20 21 22 23 24 25…" at bounding box center [527, 248] width 76 height 39
select select "20"
click at [489, 229] on select "Jour 01 02 03 04 05 06 07 08 09 10 11 12 13 14 15 16 17 18 19 20 21 22 23 24 25…" at bounding box center [527, 248] width 76 height 39
click at [619, 251] on select "Mois 01 02 03 04 05 06 07 08 09 10 11 12" at bounding box center [609, 248] width 78 height 39
select select "09"
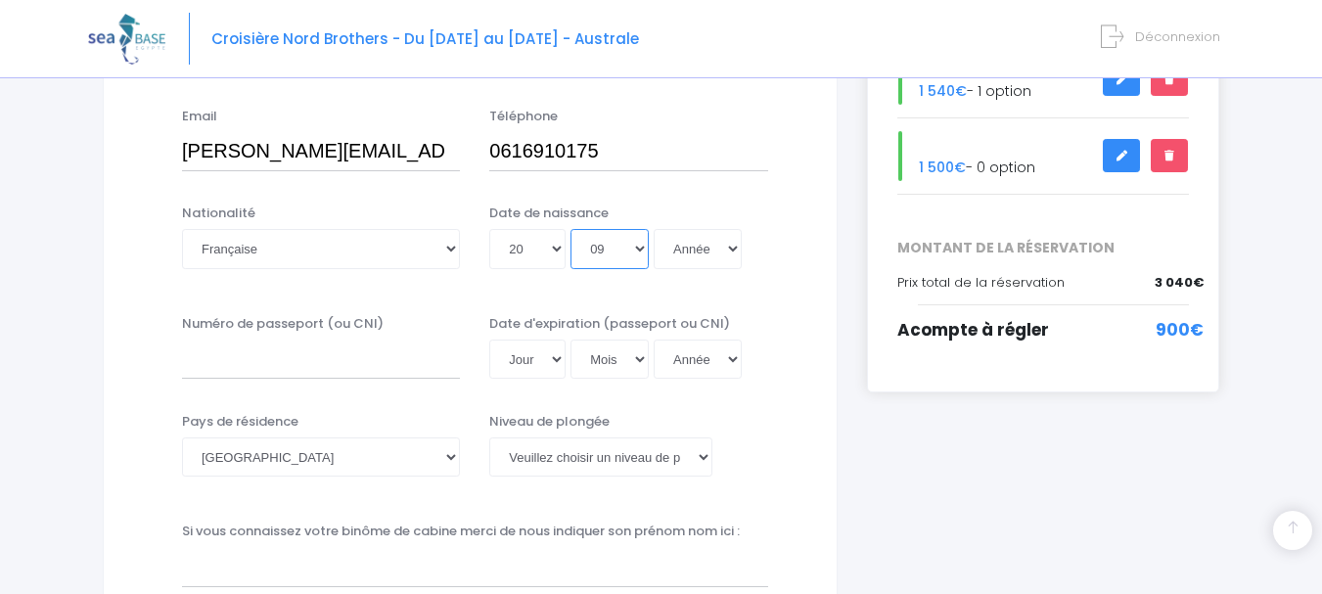
click at [570, 229] on select "Mois 01 02 03 04 05 06 07 08 09 10 11 12" at bounding box center [609, 248] width 78 height 39
click at [708, 235] on select "Année 2045 2044 2043 2042 2041 2040 2039 2038 2037 2036 2035 2034 2033 2032 203…" at bounding box center [697, 248] width 88 height 39
select select "1969"
click at [653, 229] on select "Année 2045 2044 2043 2042 2041 2040 2039 2038 2037 2036 2035 2034 2033 2032 203…" at bounding box center [697, 248] width 88 height 39
type input "1969-09-20"
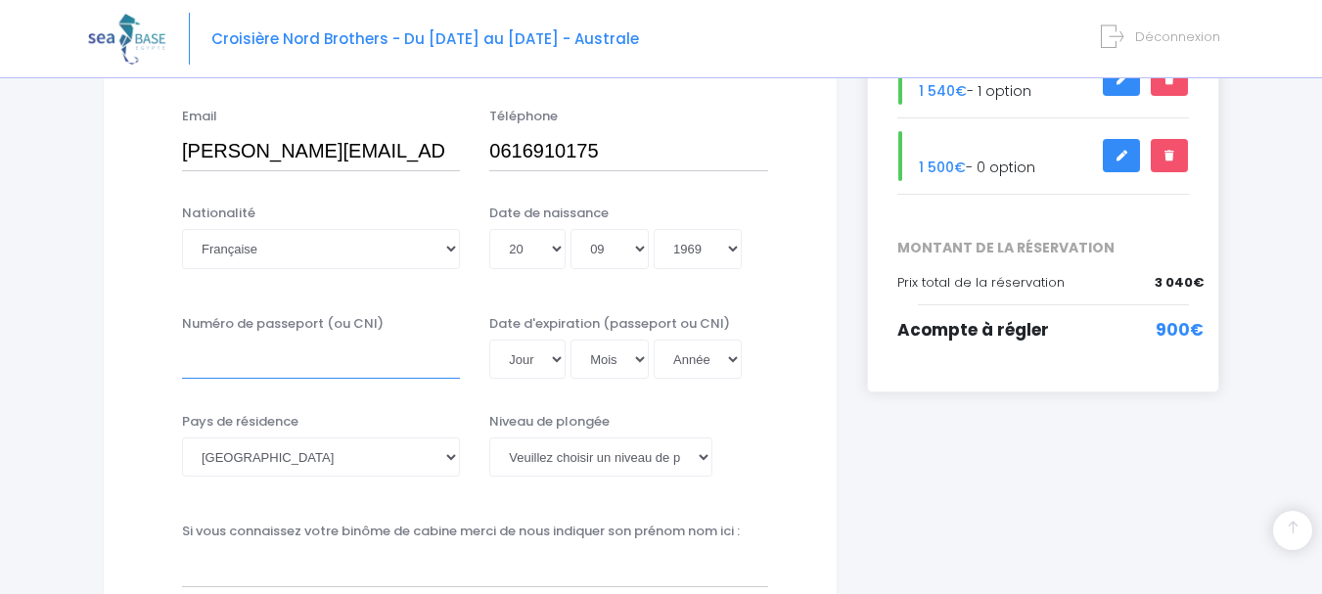
click at [385, 371] on input "Numéro de passeport (ou CNI)" at bounding box center [321, 358] width 278 height 39
type input "210276354611"
click at [560, 366] on select "Jour 01 02 03 04 05 06 07 08 09 10 11 12 13 14 15 16 17 18 19 20 21 22 23 24 25…" at bounding box center [527, 358] width 76 height 39
select select "22"
click at [489, 339] on select "Jour 01 02 03 04 05 06 07 08 09 10 11 12 13 14 15 16 17 18 19 20 21 22 23 24 25…" at bounding box center [527, 358] width 76 height 39
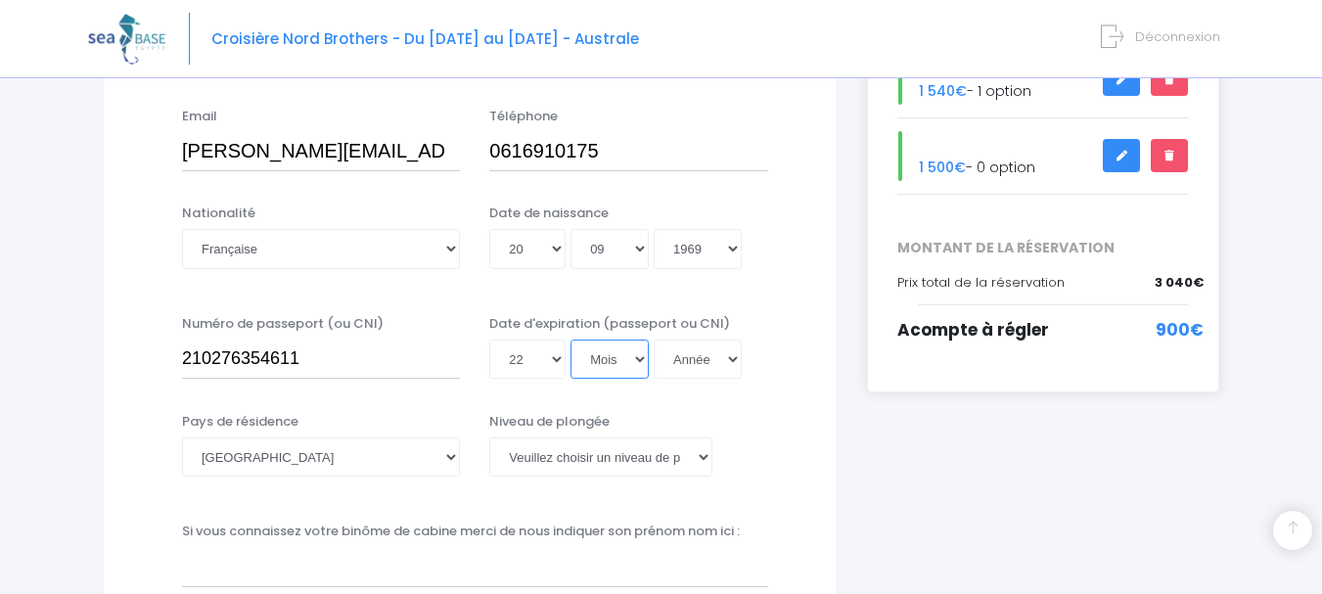
click at [606, 359] on select "Mois 01 02 03 04 05 06 07 08 09 10 11 12" at bounding box center [609, 358] width 78 height 39
select select "02"
click at [570, 339] on select "Mois 01 02 03 04 05 06 07 08 09 10 11 12" at bounding box center [609, 358] width 78 height 39
click at [705, 356] on select "Année 2045 2044 2043 2042 2041 2040 2039 2038 2037 2036 2035 2034 2033 2032 203…" at bounding box center [697, 358] width 88 height 39
select select "2036"
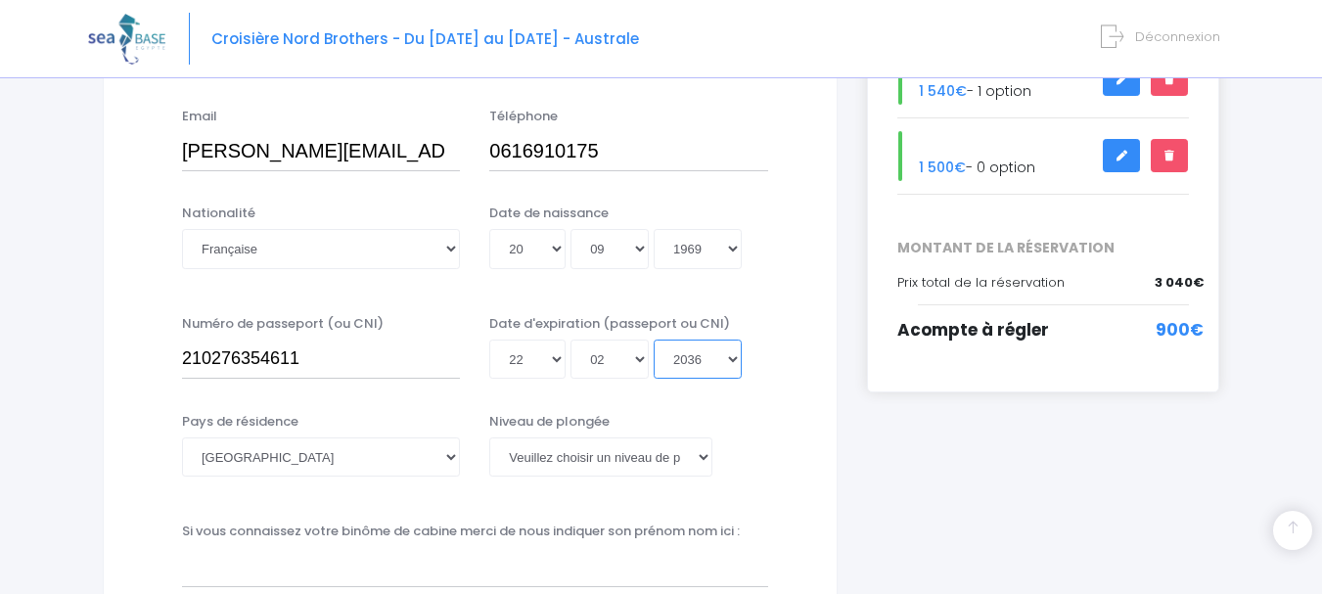
click at [653, 339] on select "Année 2045 2044 2043 2042 2041 2040 2039 2038 2037 2036 2035 2034 2033 2032 203…" at bounding box center [697, 358] width 88 height 39
type input "2036-02-22"
click at [662, 462] on select "Veuillez choisir un niveau de plongée Non plongeur Junior OW diver Adventure OW…" at bounding box center [600, 456] width 222 height 39
select select "N3"
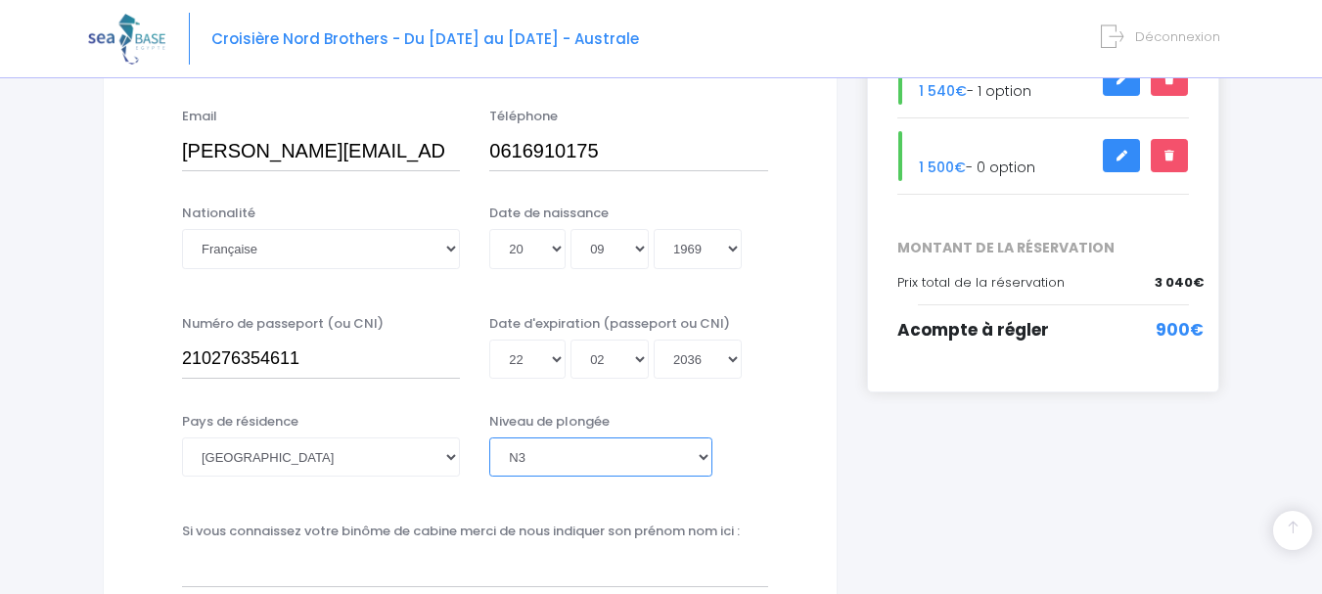
click at [489, 437] on select "Veuillez choisir un niveau de plongée Non plongeur Junior OW diver Adventure OW…" at bounding box center [600, 456] width 222 height 39
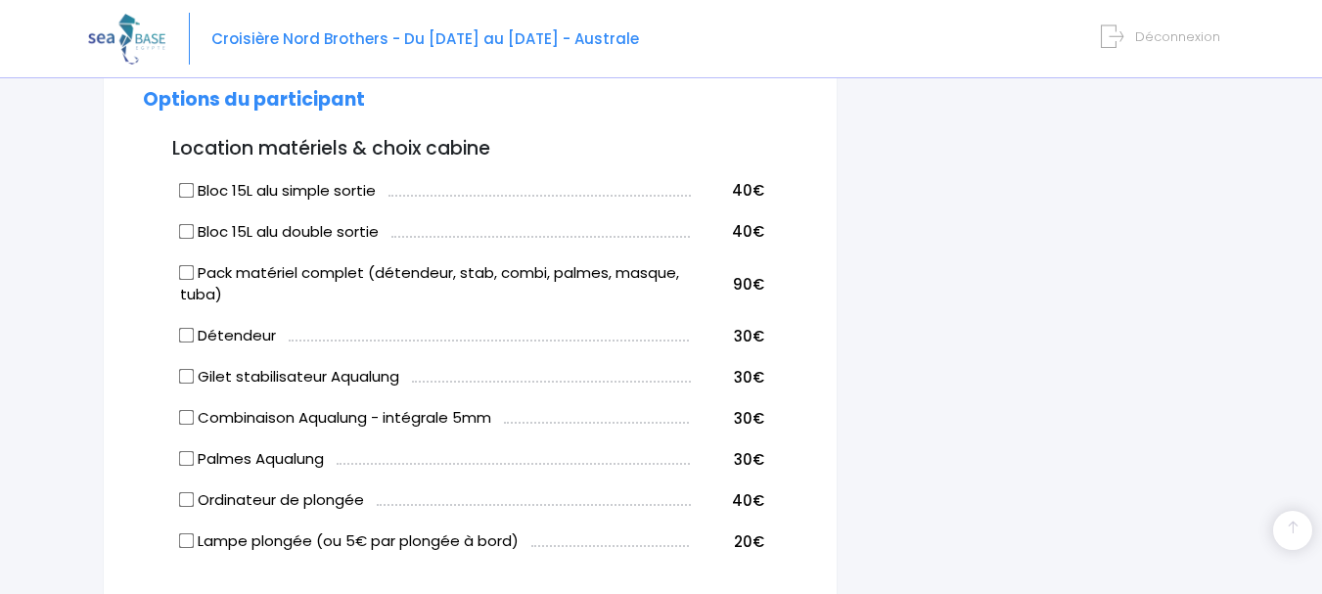
scroll to position [968, 0]
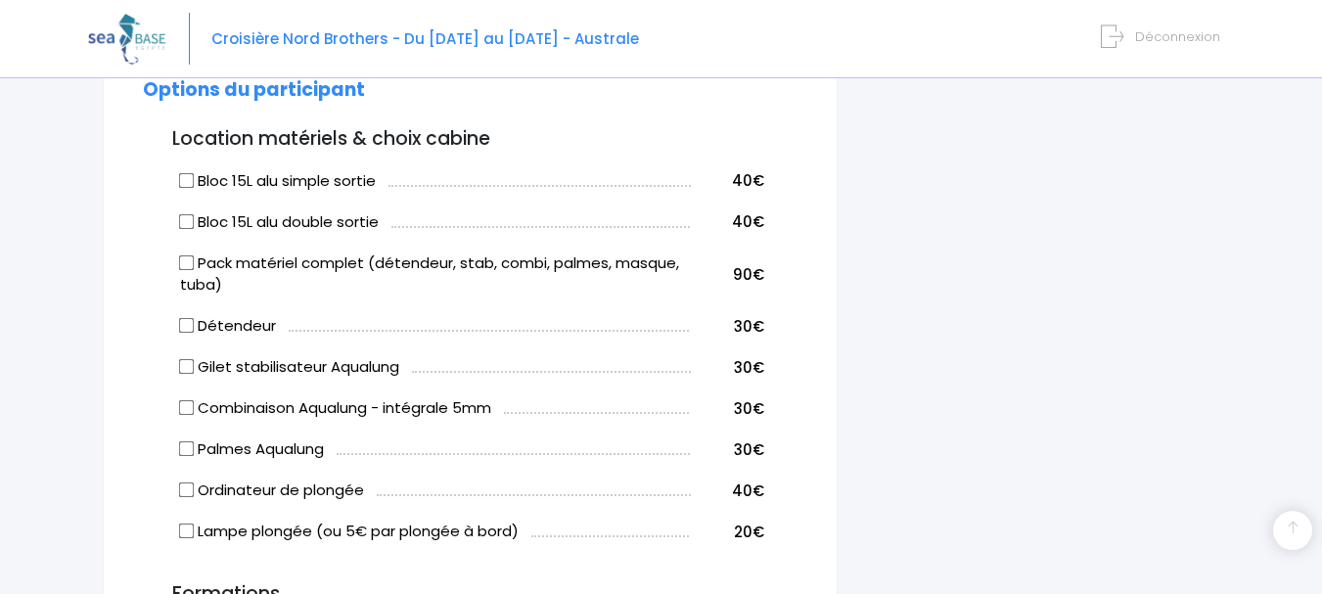
click at [185, 178] on input "Bloc 15L alu simple sortie" at bounding box center [187, 180] width 16 height 16
checkbox input "true"
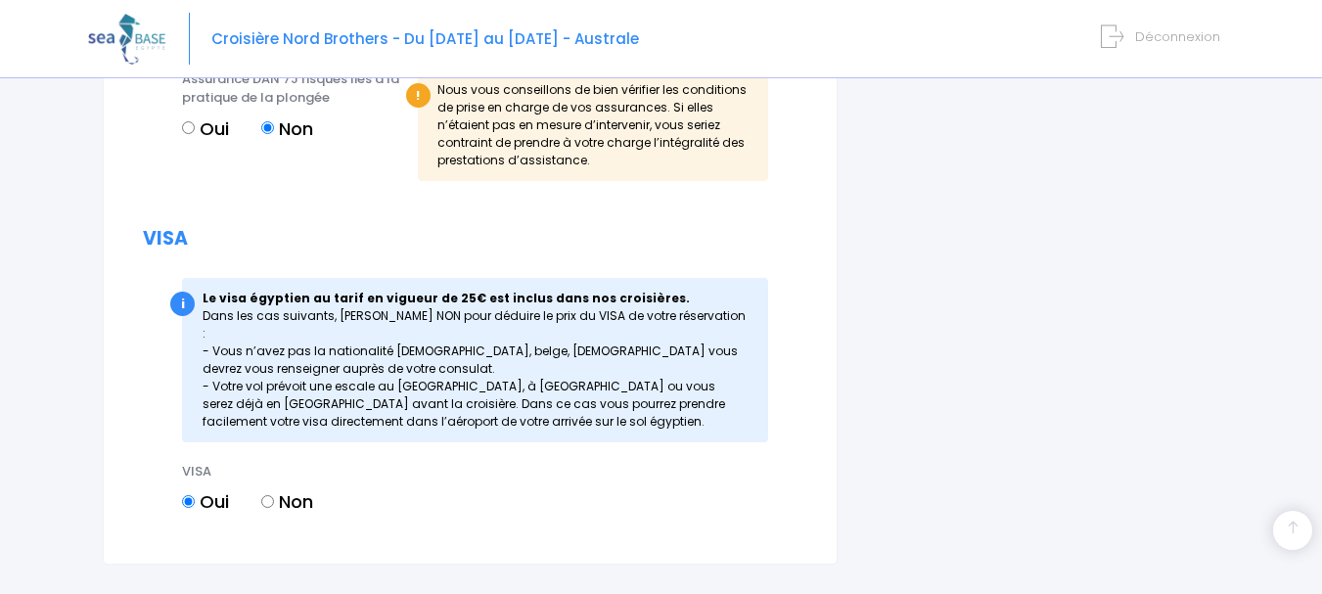
scroll to position [2137, 0]
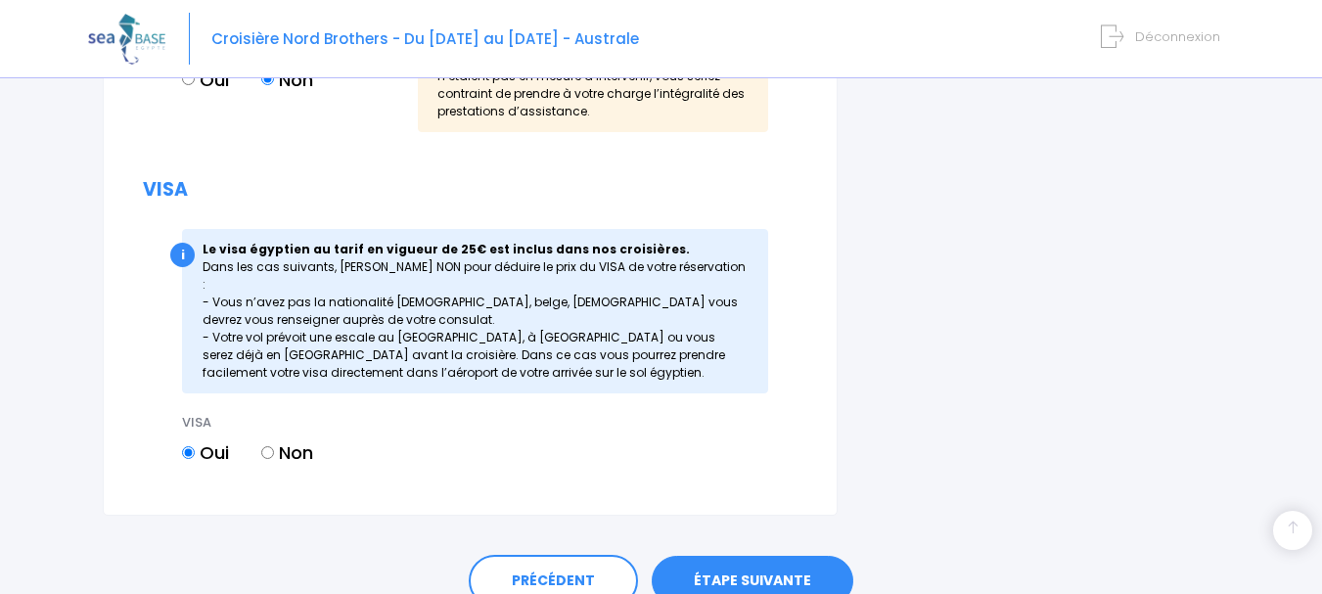
click at [739, 556] on link "ÉTAPE SUIVANTE" at bounding box center [753, 581] width 202 height 51
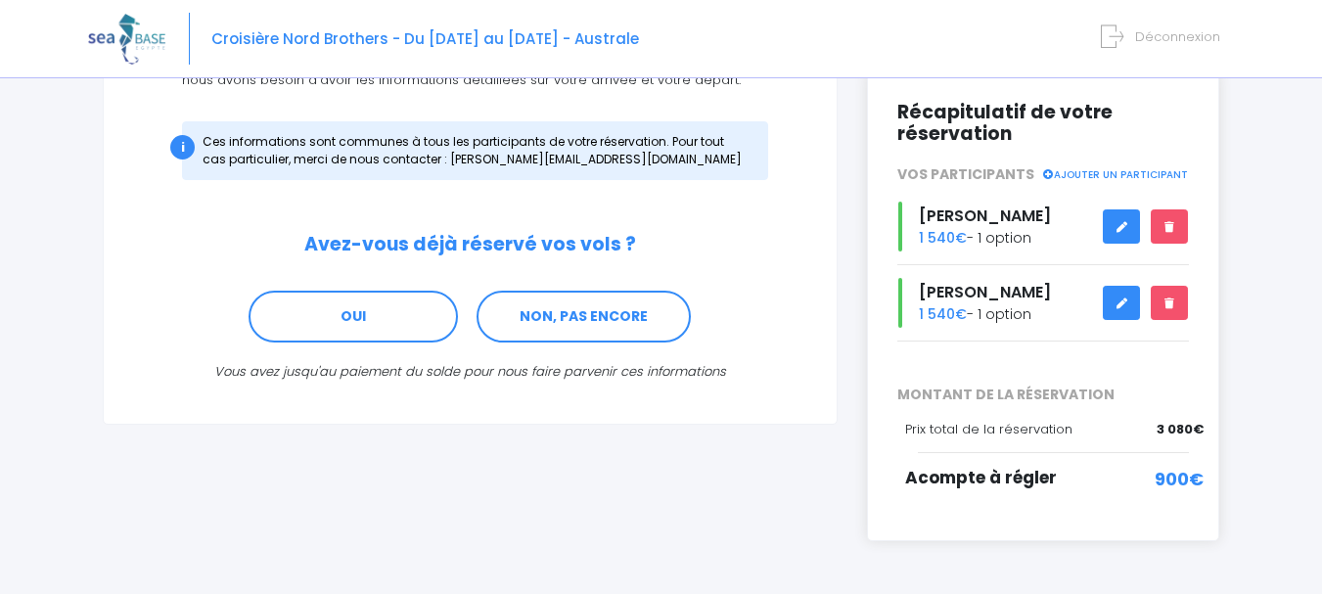
scroll to position [263, 0]
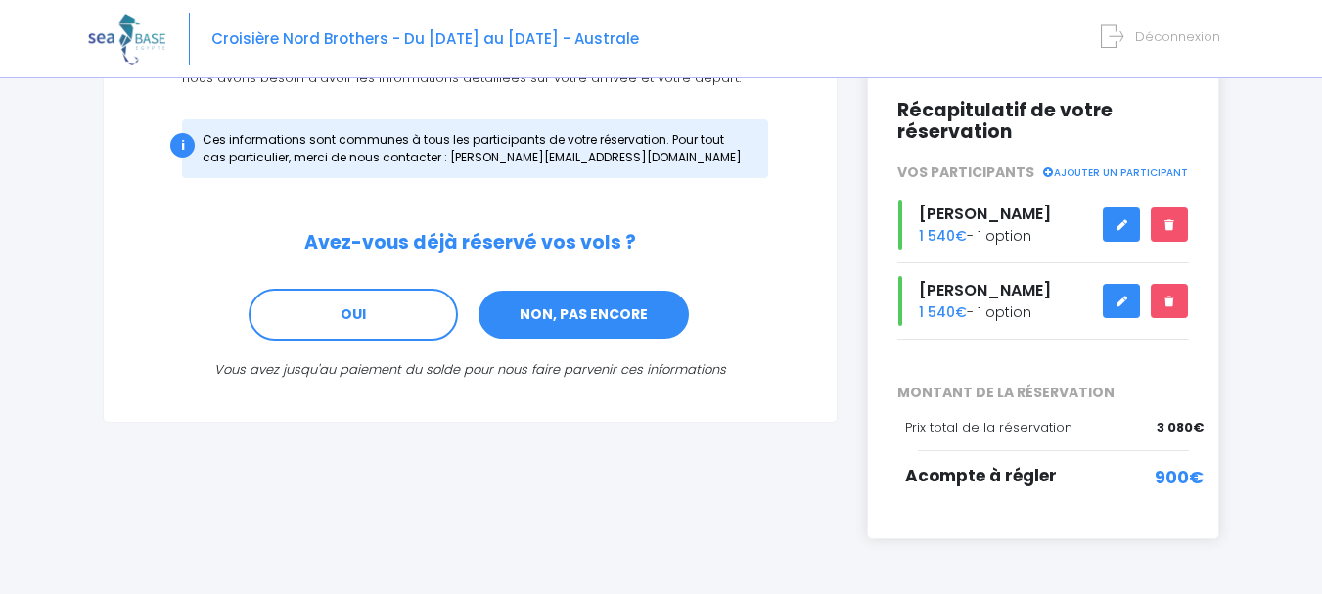
click at [628, 315] on link "NON, PAS ENCORE" at bounding box center [583, 315] width 214 height 53
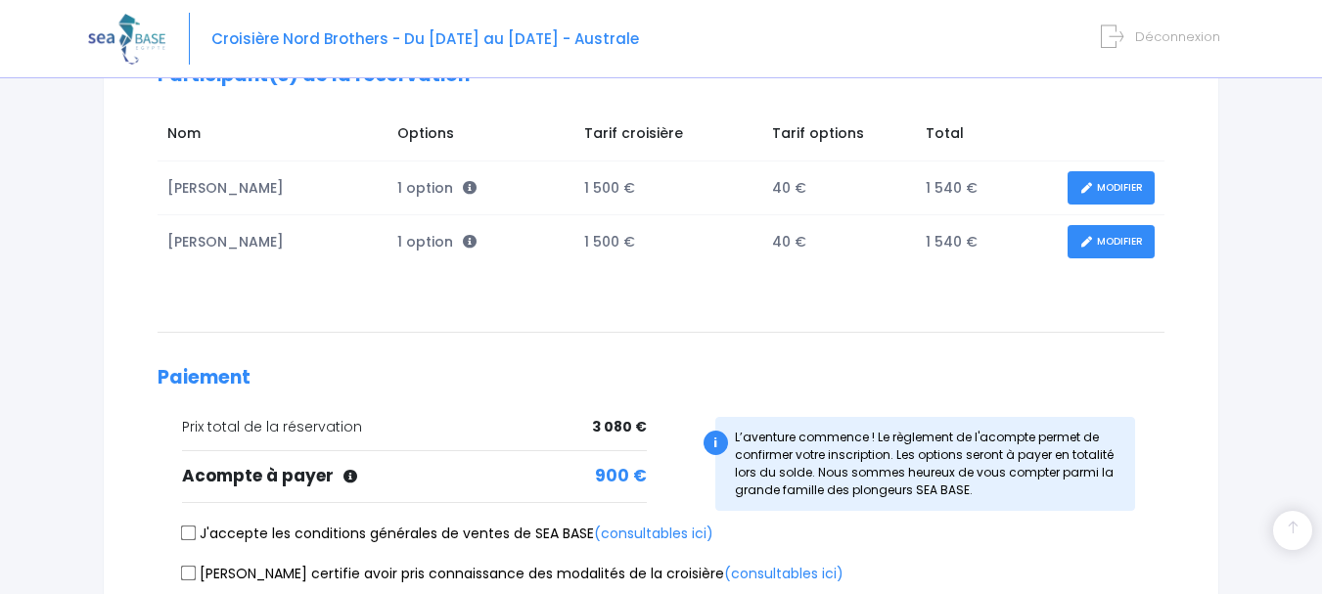
scroll to position [315, 0]
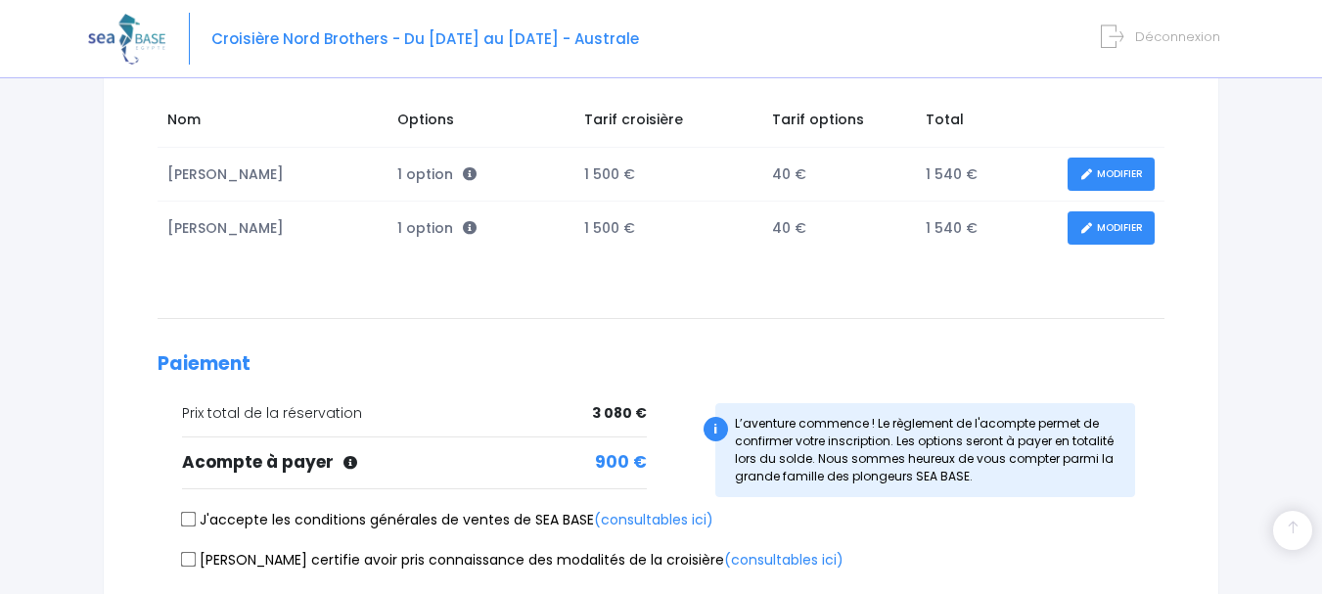
click at [186, 520] on input "J'accepte les conditions générales de ventes de SEA BASE (consultables ici)" at bounding box center [189, 520] width 16 height 16
checkbox input "true"
click at [189, 560] on input "Je certifie avoir pris connaissance des modalités de la croisière (consultables…" at bounding box center [189, 559] width 16 height 16
checkbox input "true"
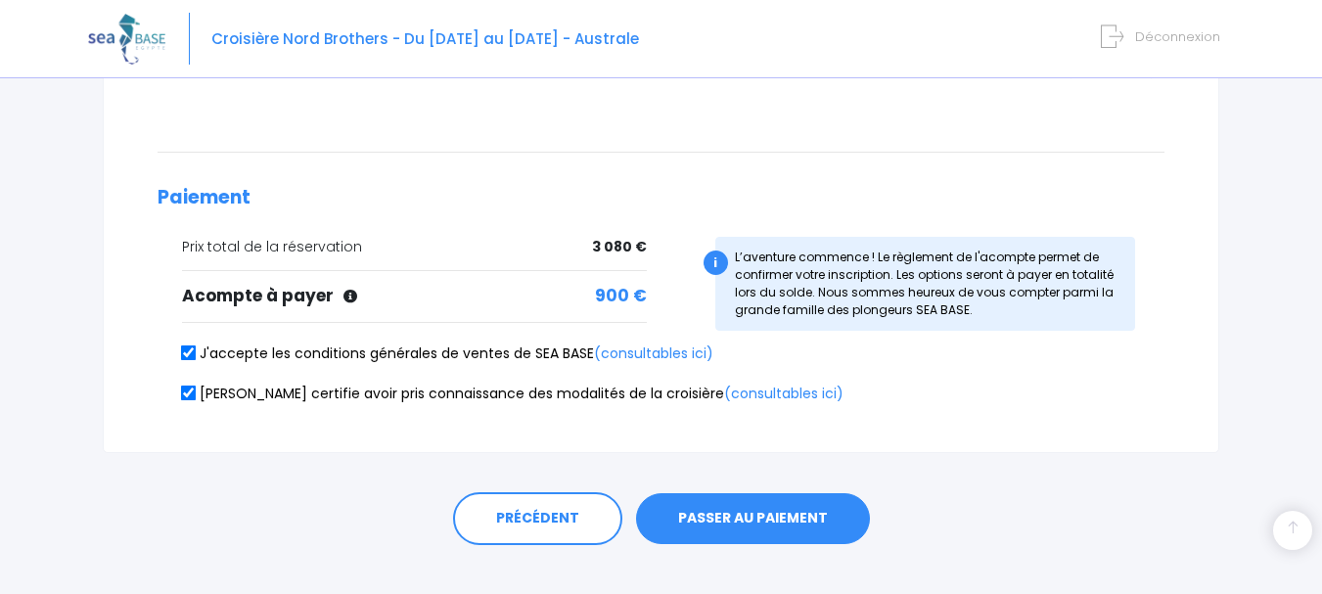
scroll to position [511, 0]
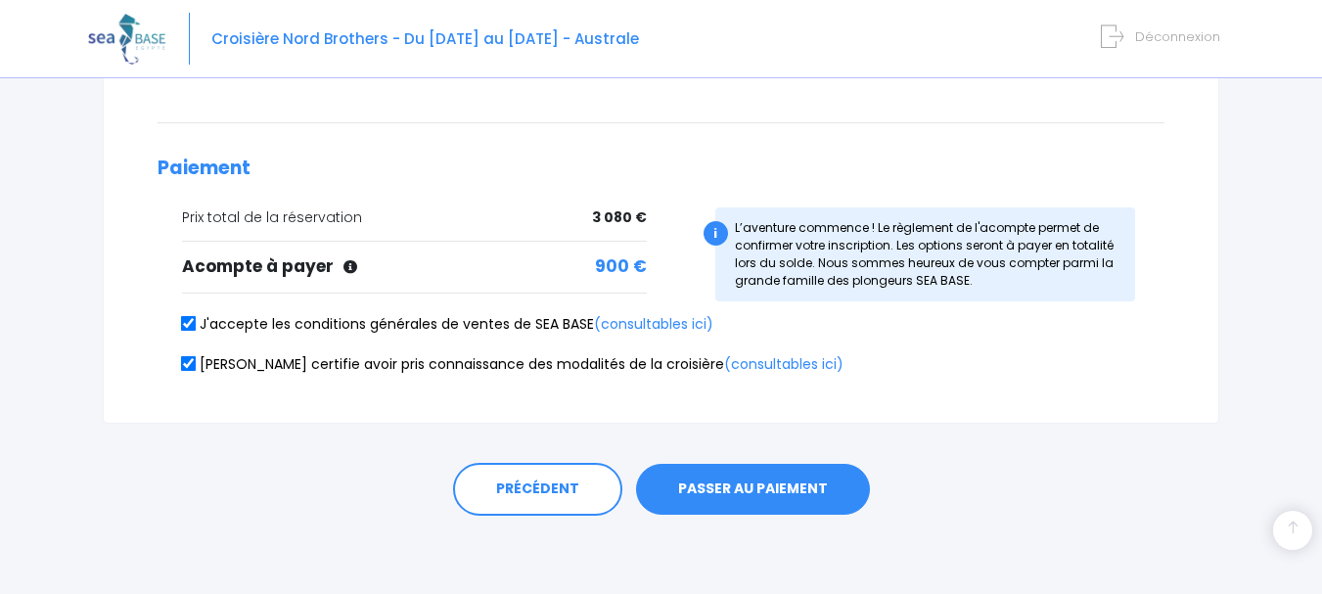
click at [712, 483] on button "PASSER AU PAIEMENT" at bounding box center [753, 489] width 234 height 51
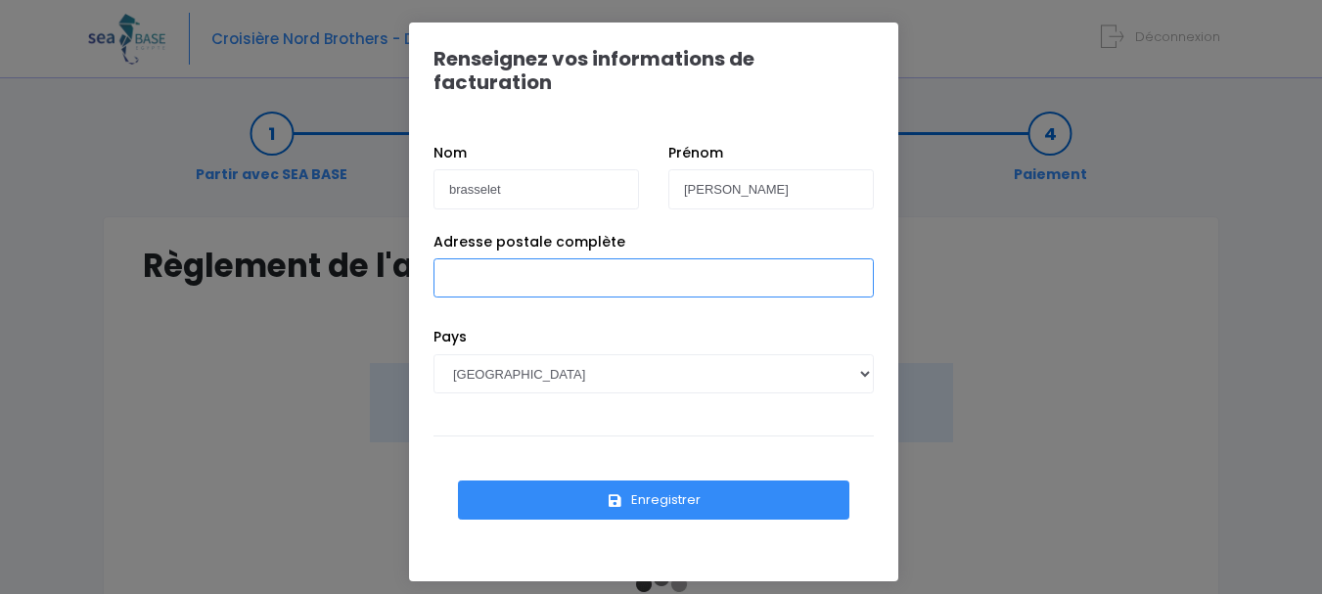
click at [564, 258] on input "Adresse postale complète" at bounding box center [653, 277] width 440 height 39
type input "1695 route de saint jean 76690 [GEOGRAPHIC_DATA]"
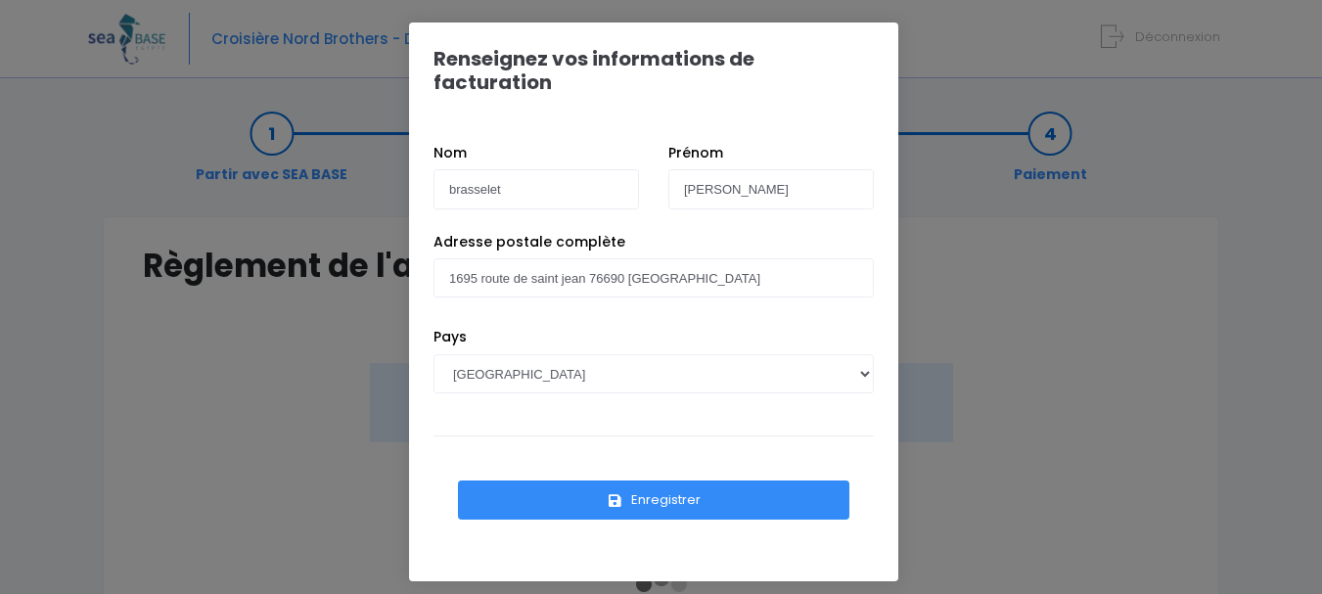
click at [671, 480] on button "Enregistrer" at bounding box center [653, 499] width 391 height 39
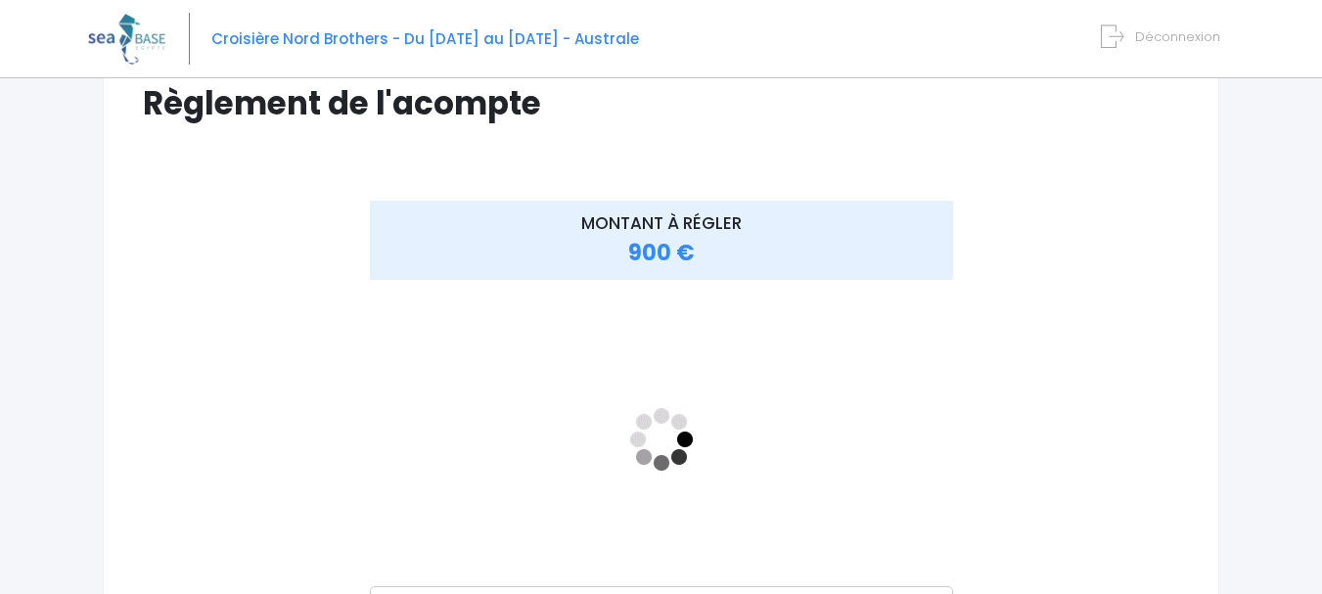
scroll to position [160, 0]
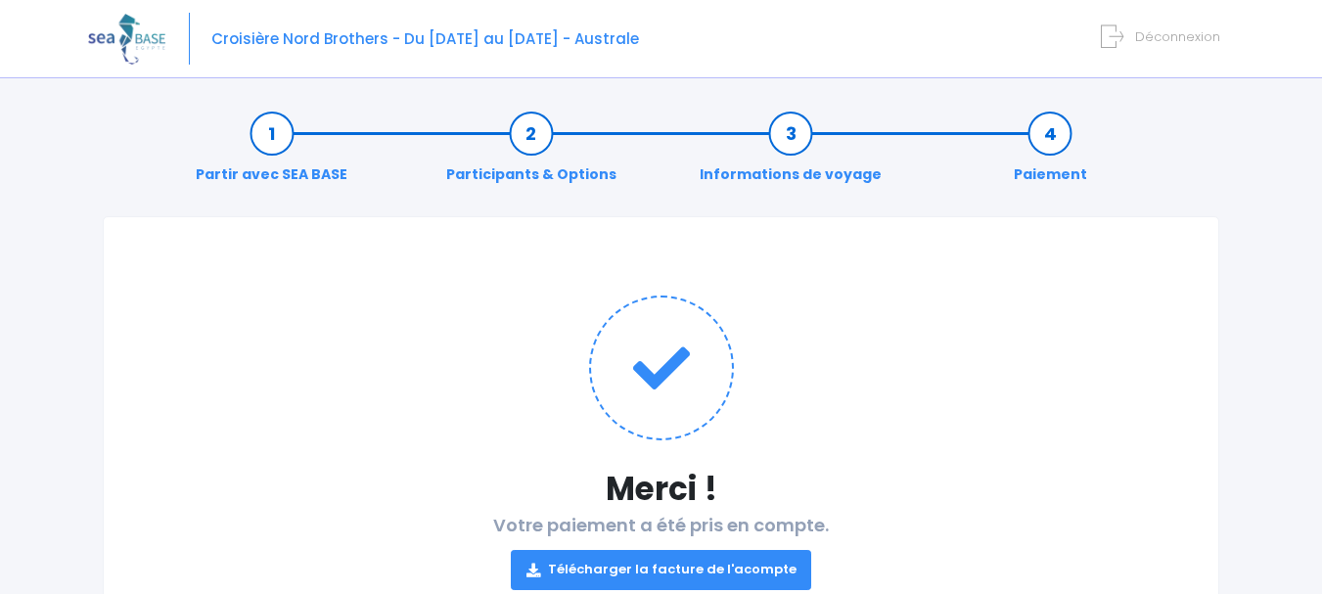
click at [672, 577] on link "Télécharger la facture de l'acompte" at bounding box center [661, 569] width 301 height 39
